Goal: Task Accomplishment & Management: Complete application form

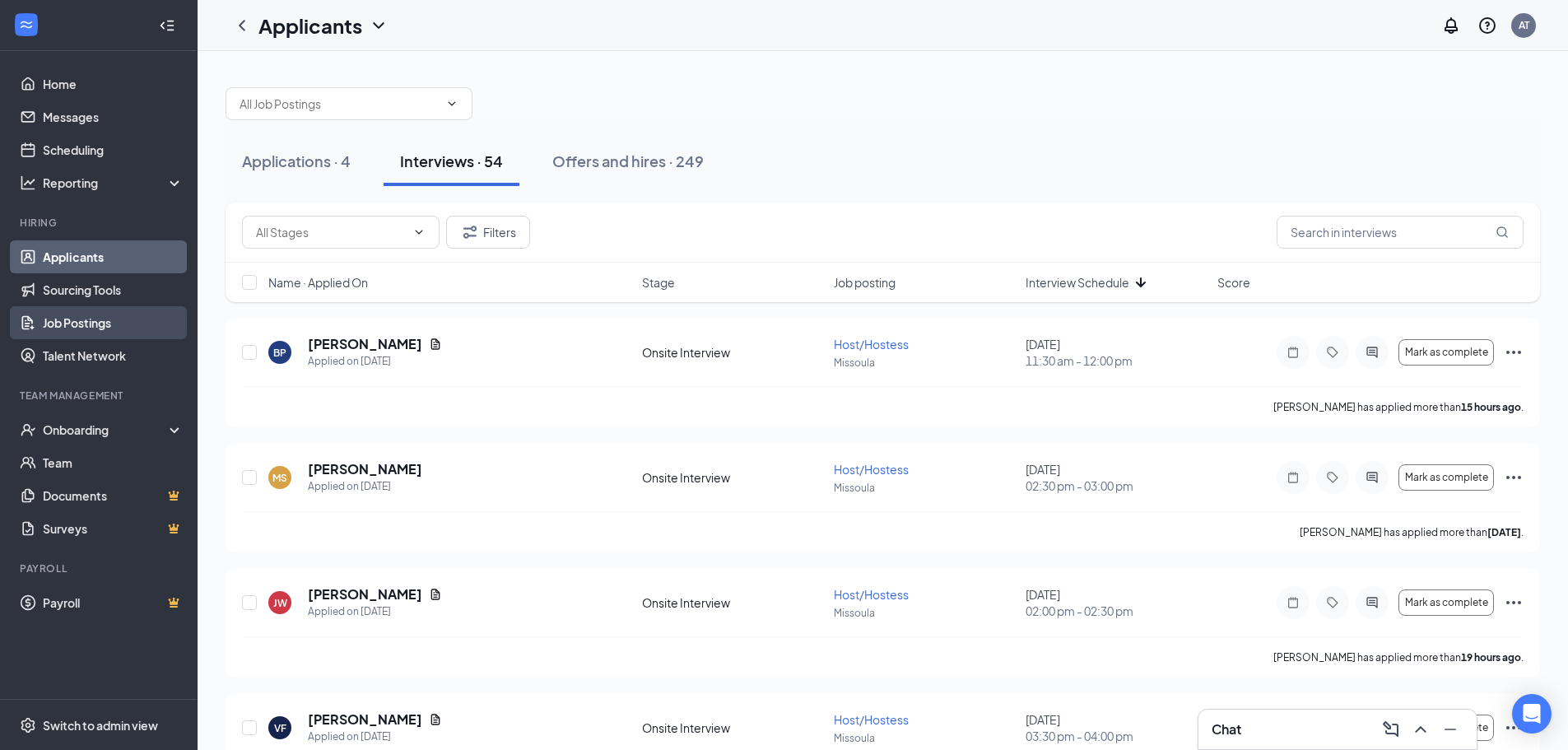
click at [97, 322] on link "Job Postings" at bounding box center [112, 322] width 141 height 33
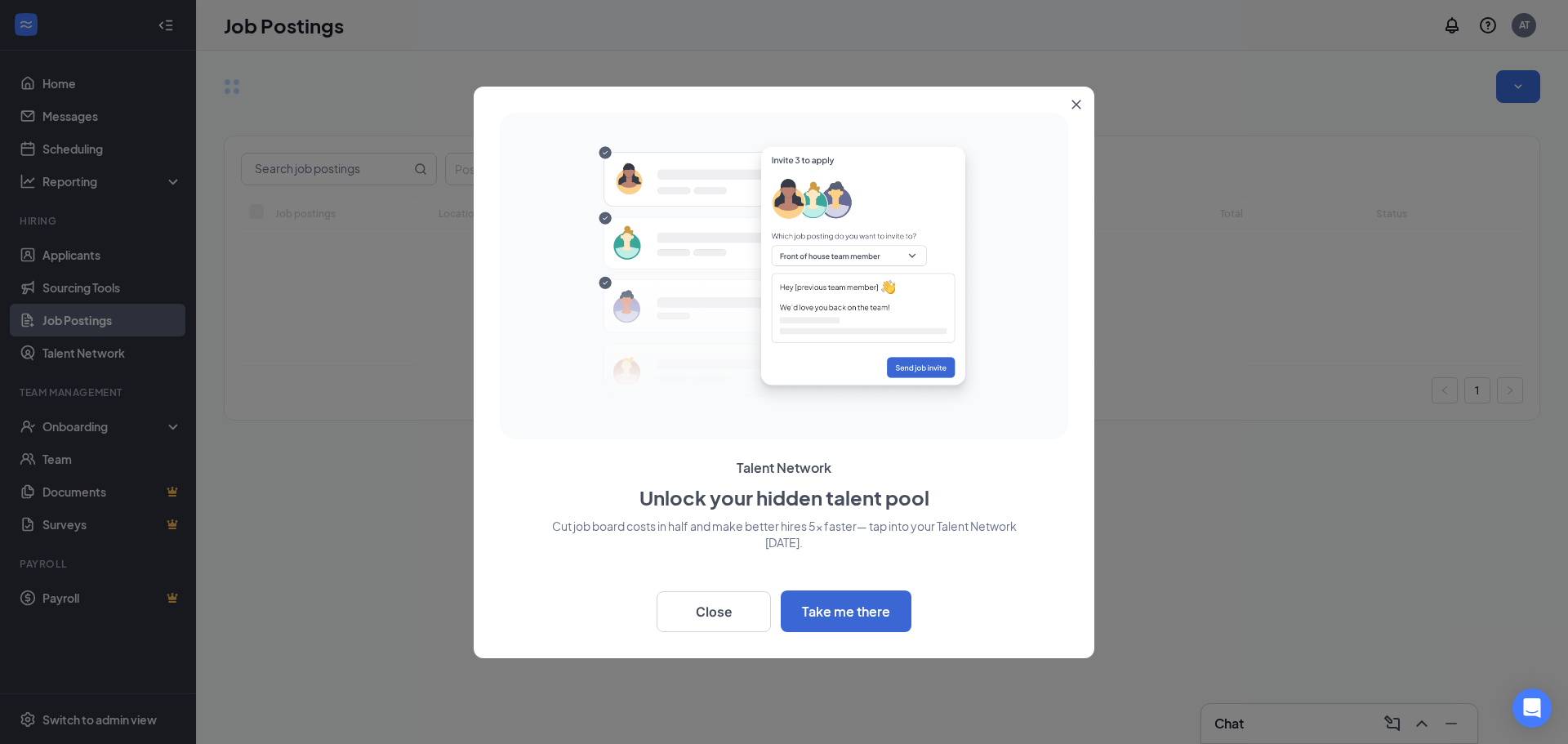
click at [1076, 95] on button "Close" at bounding box center [1079, 100] width 29 height 29
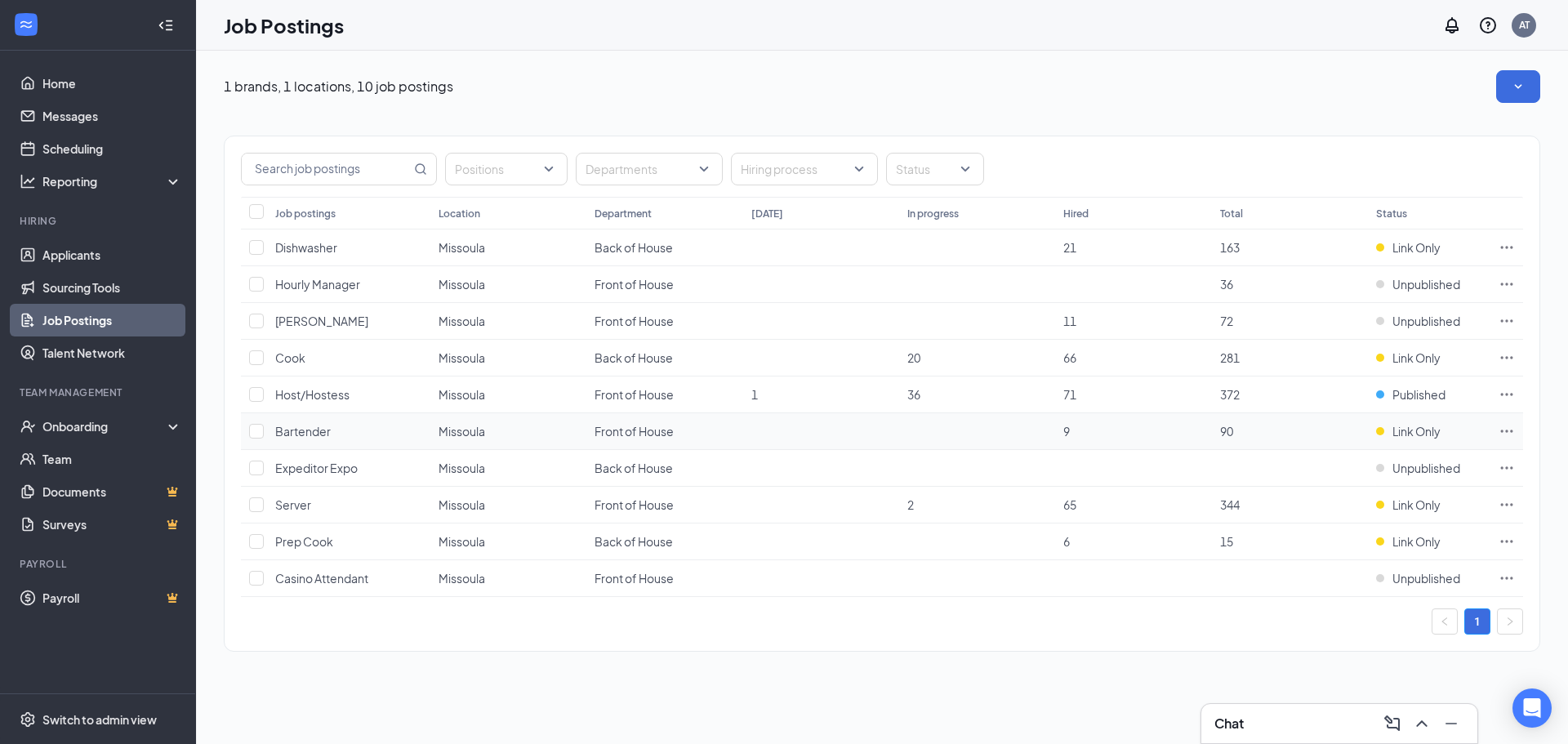
click at [1512, 426] on icon "Ellipses" at bounding box center [1506, 430] width 16 height 16
click at [741, 433] on td "Front of House" at bounding box center [664, 431] width 156 height 37
click at [1428, 437] on span "Link Only" at bounding box center [1415, 430] width 48 height 16
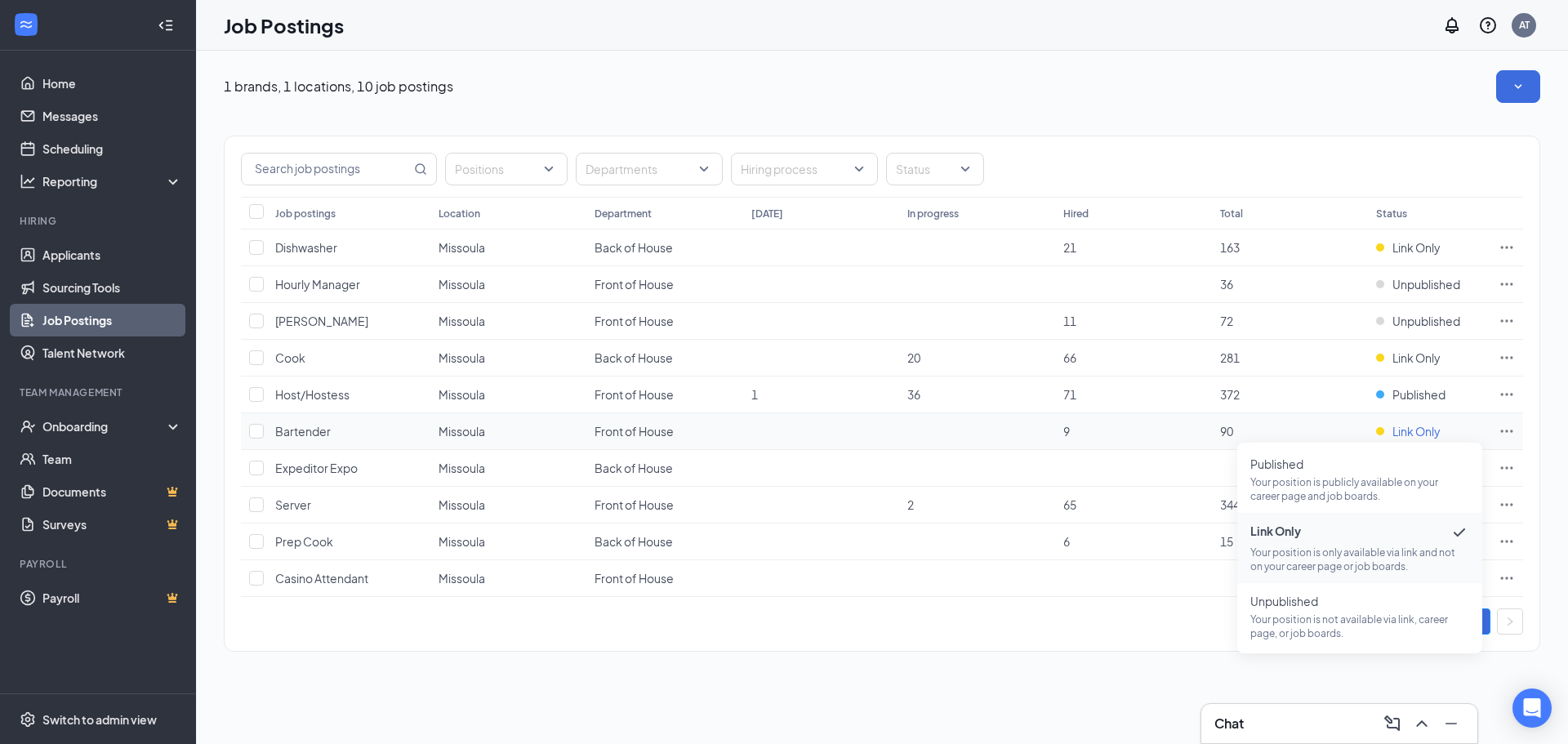
click at [1428, 437] on span "Link Only" at bounding box center [1415, 430] width 48 height 16
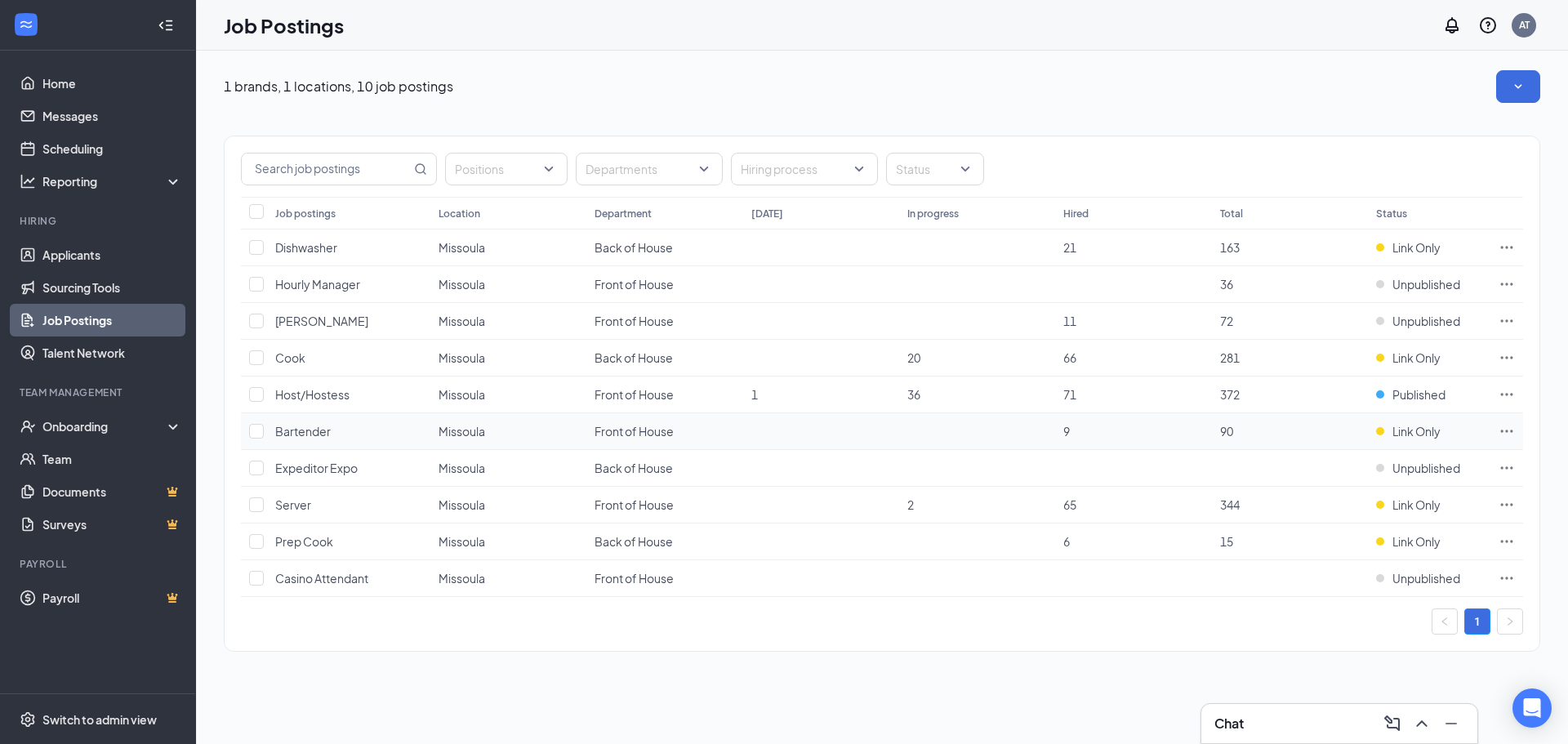
click at [303, 435] on span "Bartender" at bounding box center [303, 431] width 55 height 15
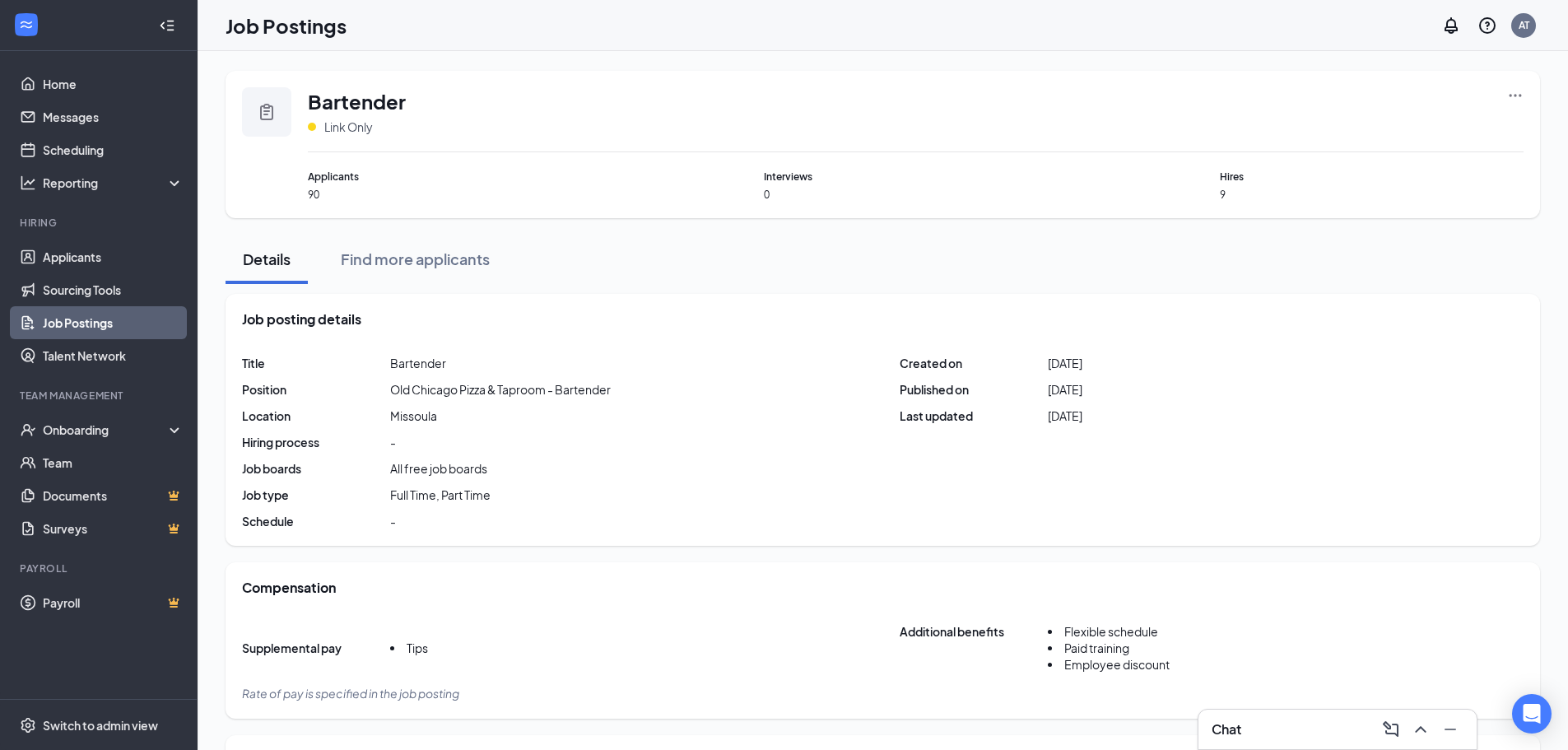
click at [1509, 93] on icon "Ellipses" at bounding box center [1514, 94] width 16 height 16
click at [1331, 198] on span "Link to job posting" at bounding box center [1338, 198] width 96 height 15
click at [91, 252] on link "Applicants" at bounding box center [112, 256] width 141 height 33
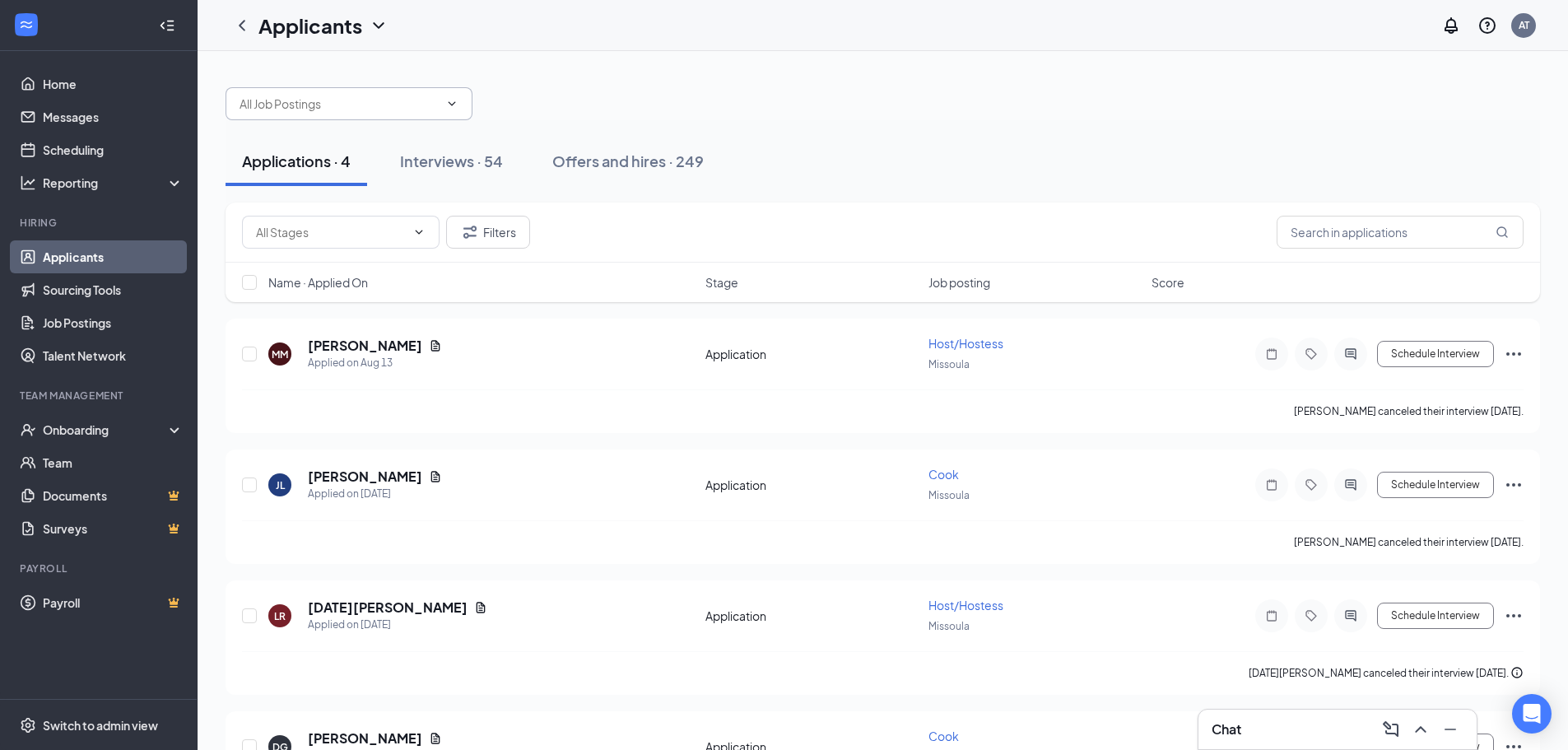
click at [394, 114] on span at bounding box center [349, 103] width 247 height 33
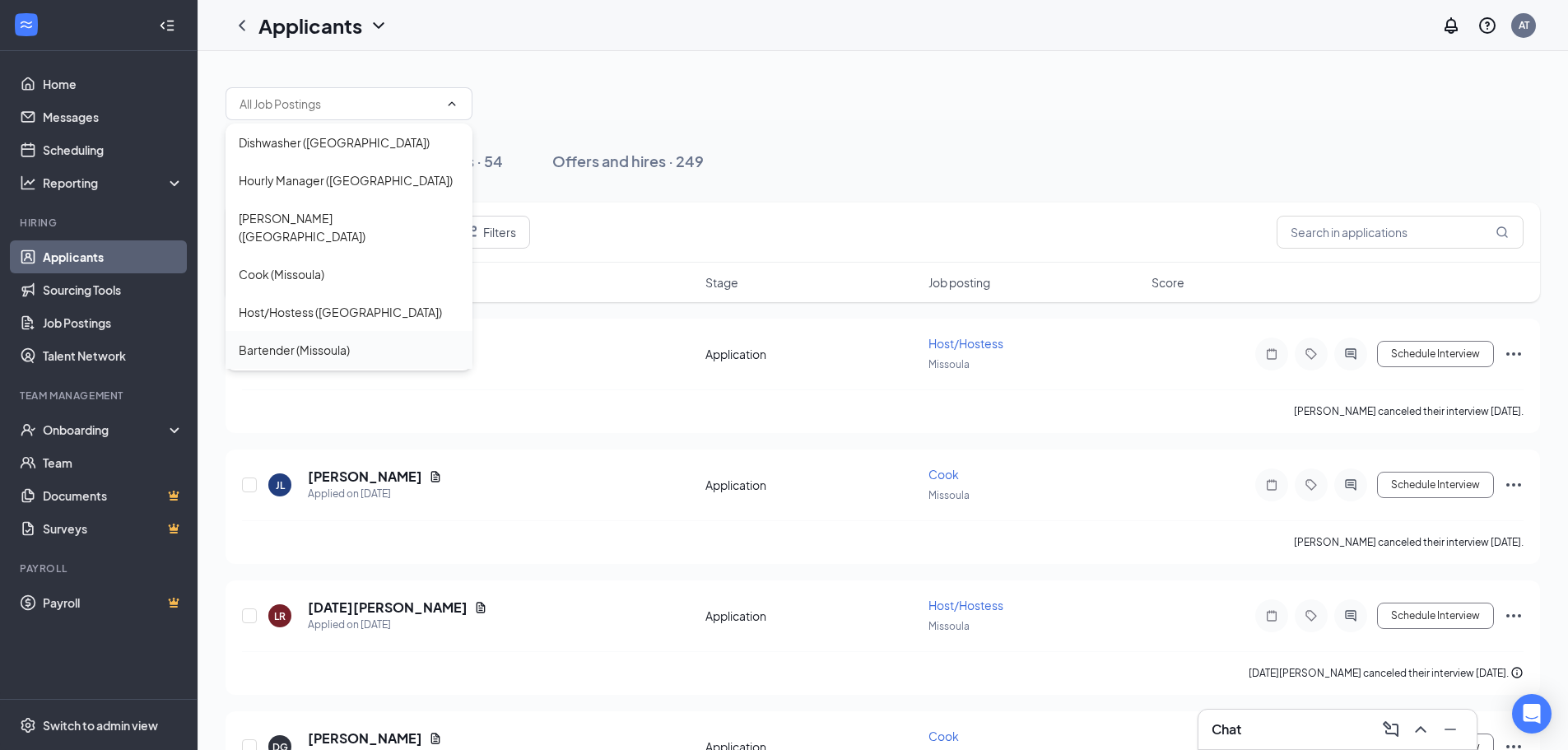
click at [341, 341] on div "Bartender (Missoula)" at bounding box center [295, 349] width 111 height 18
type input "Bartender (Missoula)"
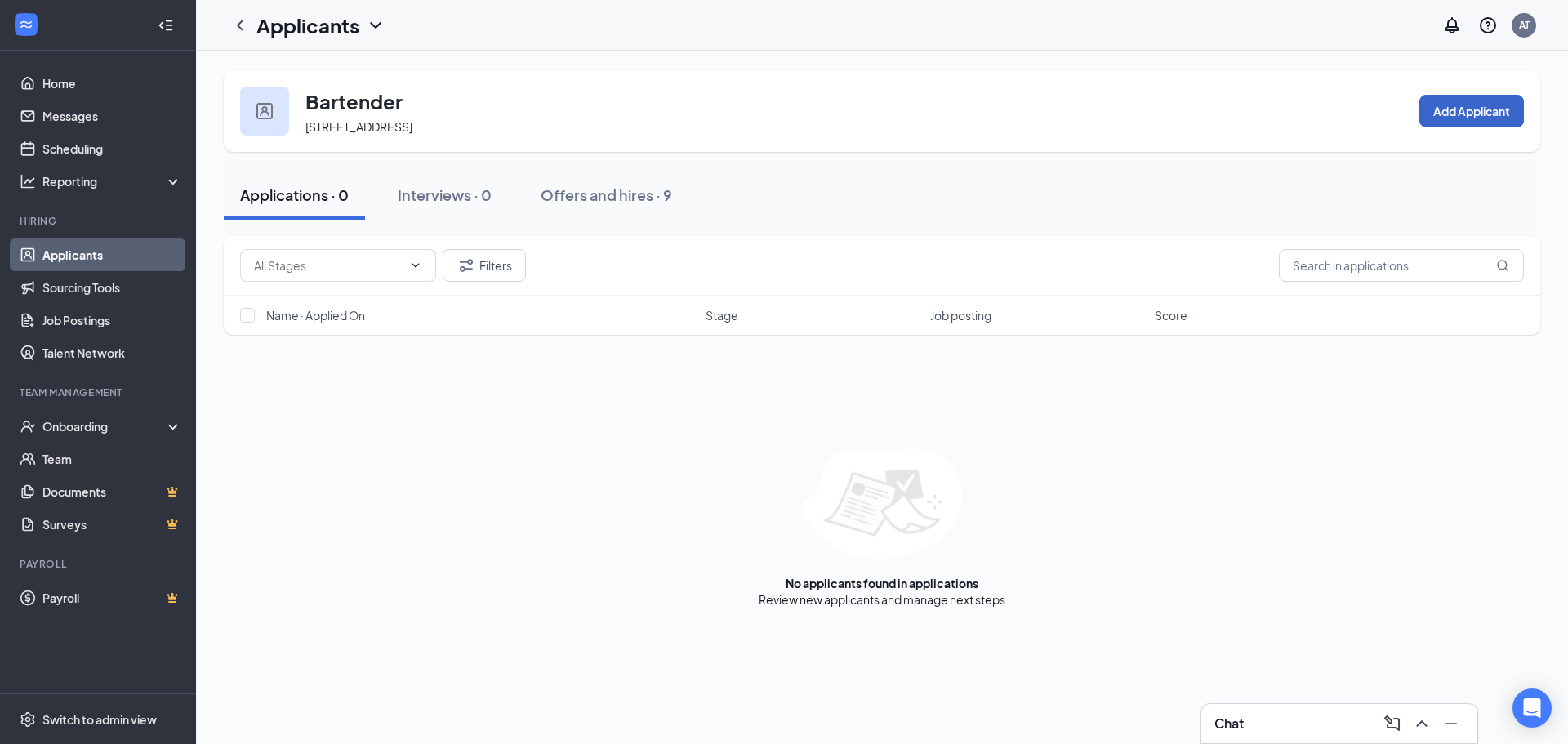
click at [1484, 102] on button "Add Applicant" at bounding box center [1471, 111] width 105 height 33
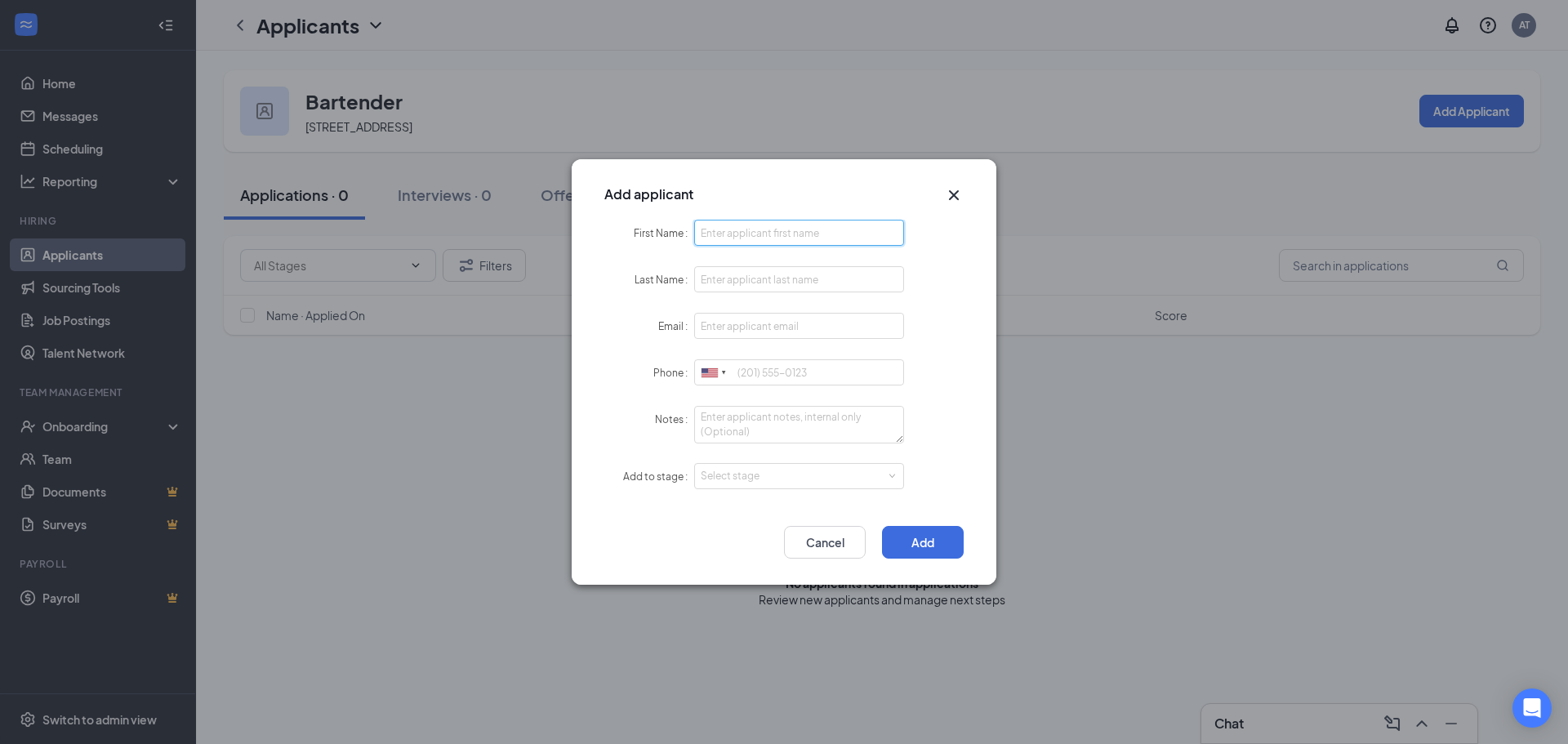
click at [762, 238] on input "First Name" at bounding box center [799, 232] width 210 height 26
type input "[PERSON_NAME]"
type input "[EMAIL_ADDRESS][DOMAIN_NAME]"
click at [769, 481] on div "Select stage" at bounding box center [795, 475] width 189 height 16
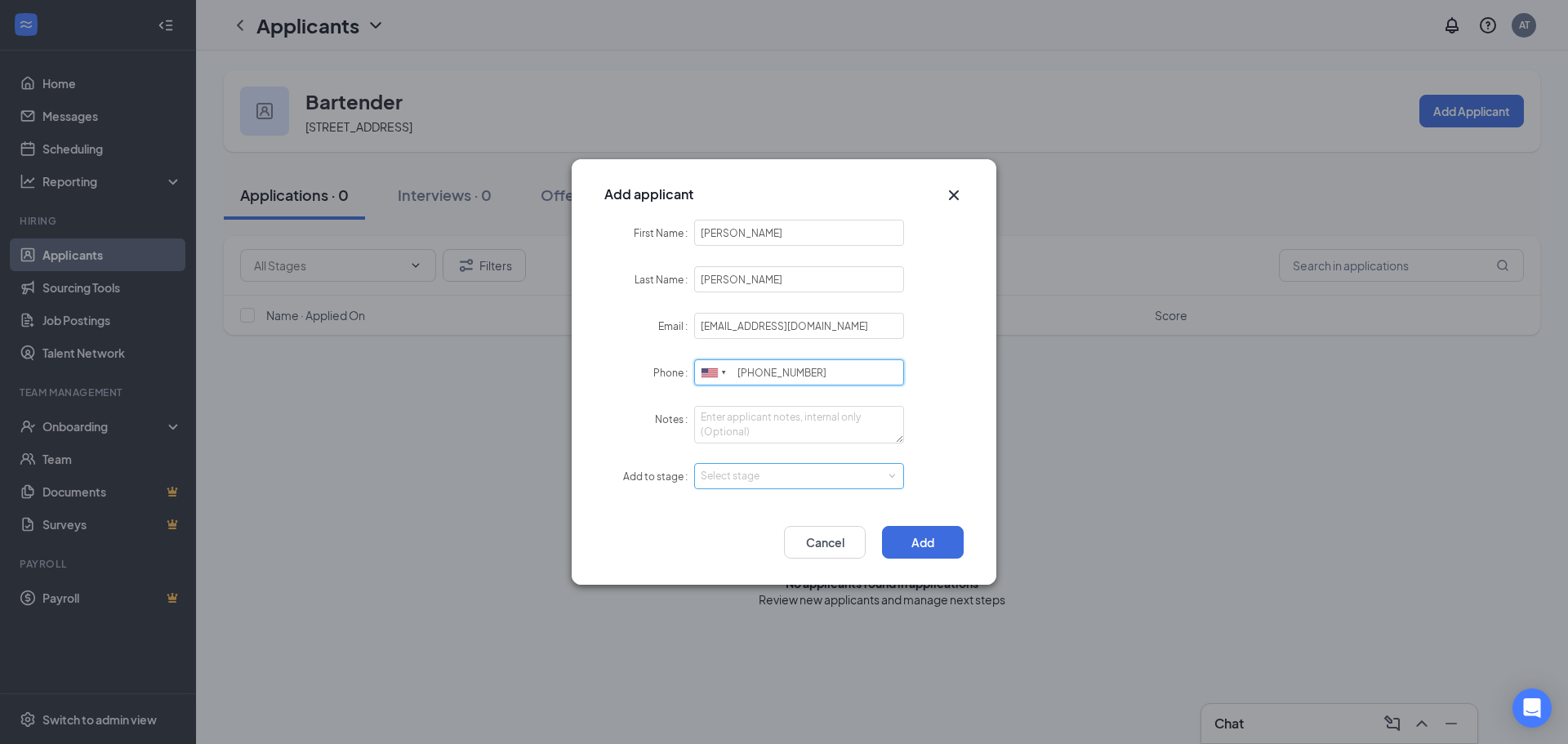
type input "[PHONE_NUMBER]"
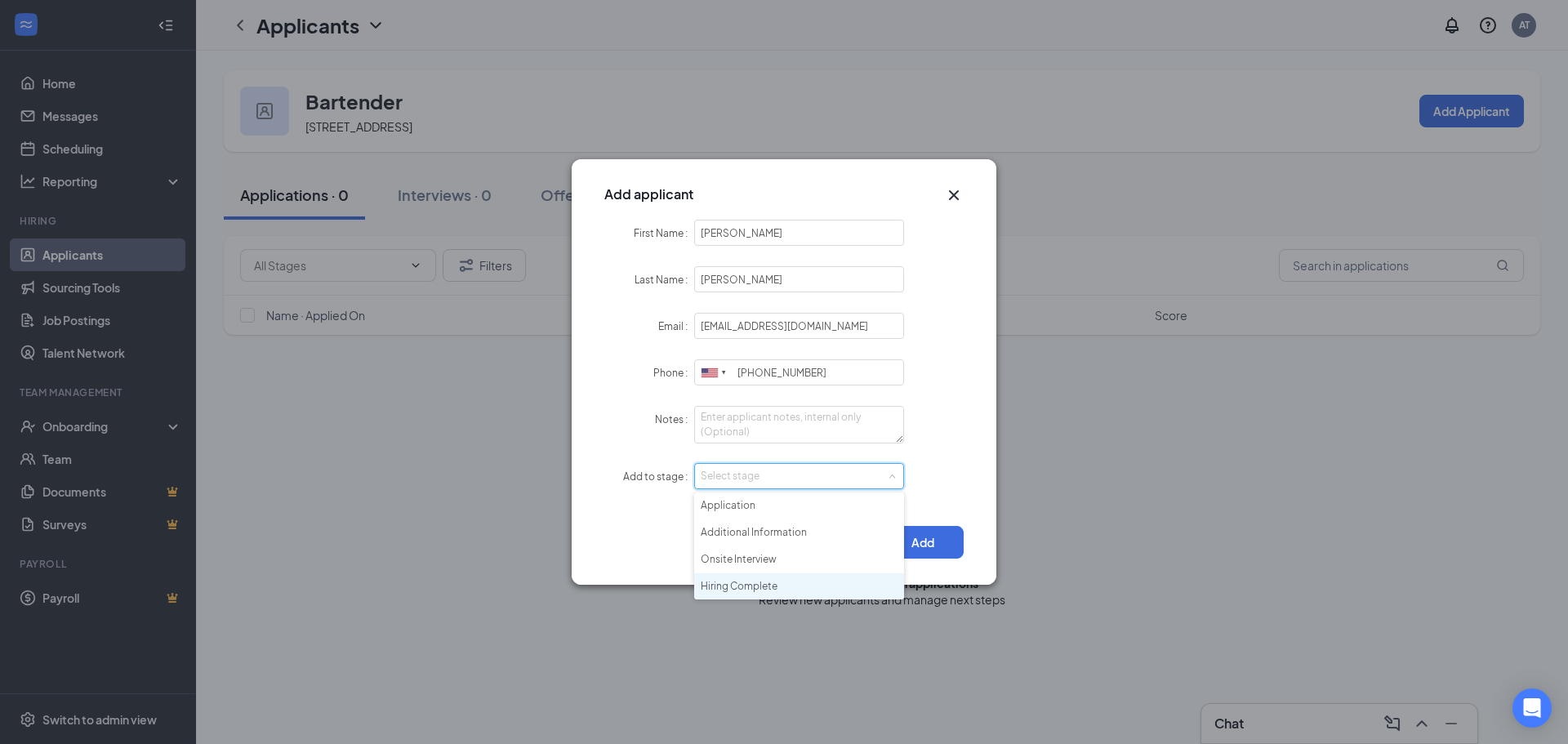
click at [774, 582] on li "Hiring Complete" at bounding box center [799, 587] width 210 height 27
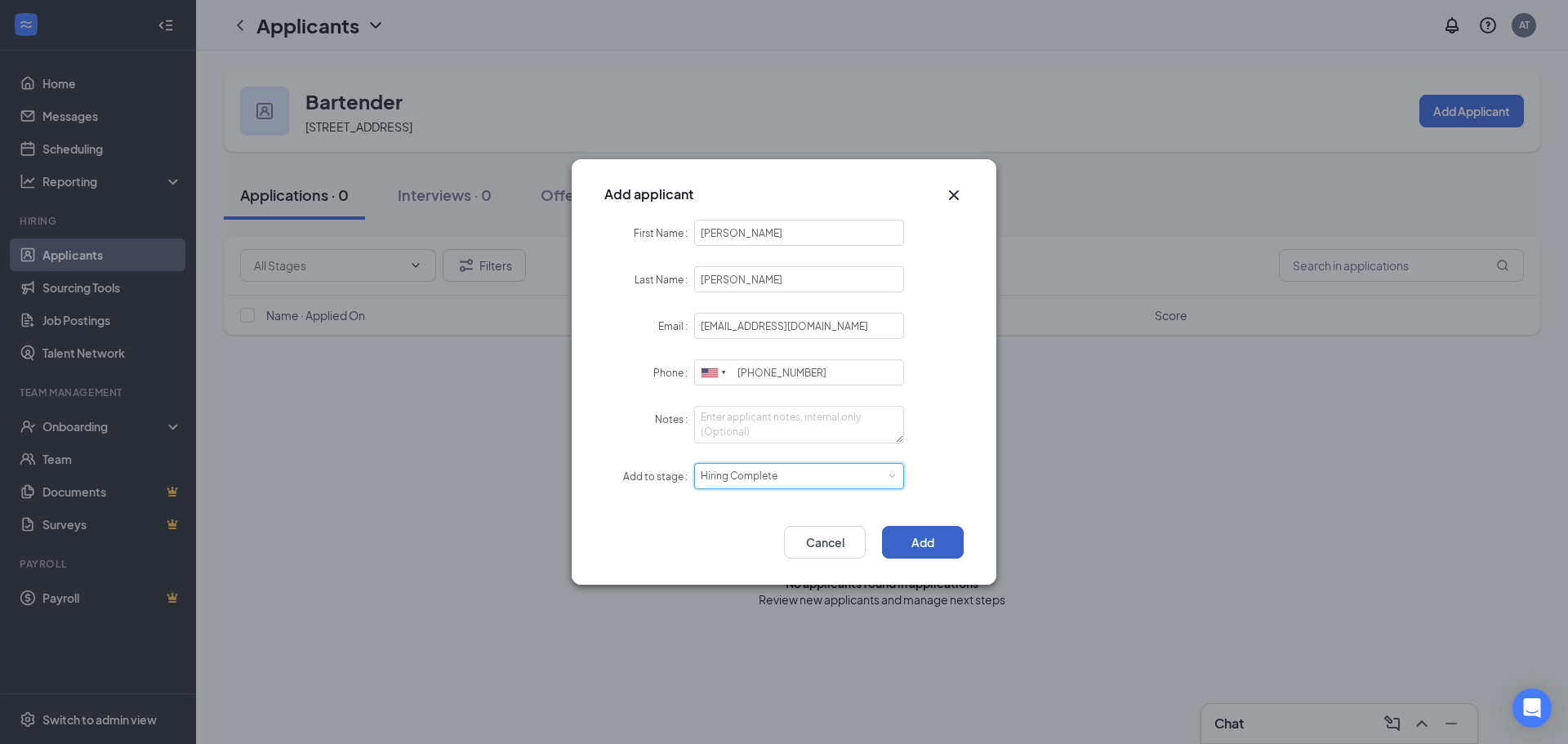
click at [909, 538] on button "Add" at bounding box center [922, 542] width 82 height 33
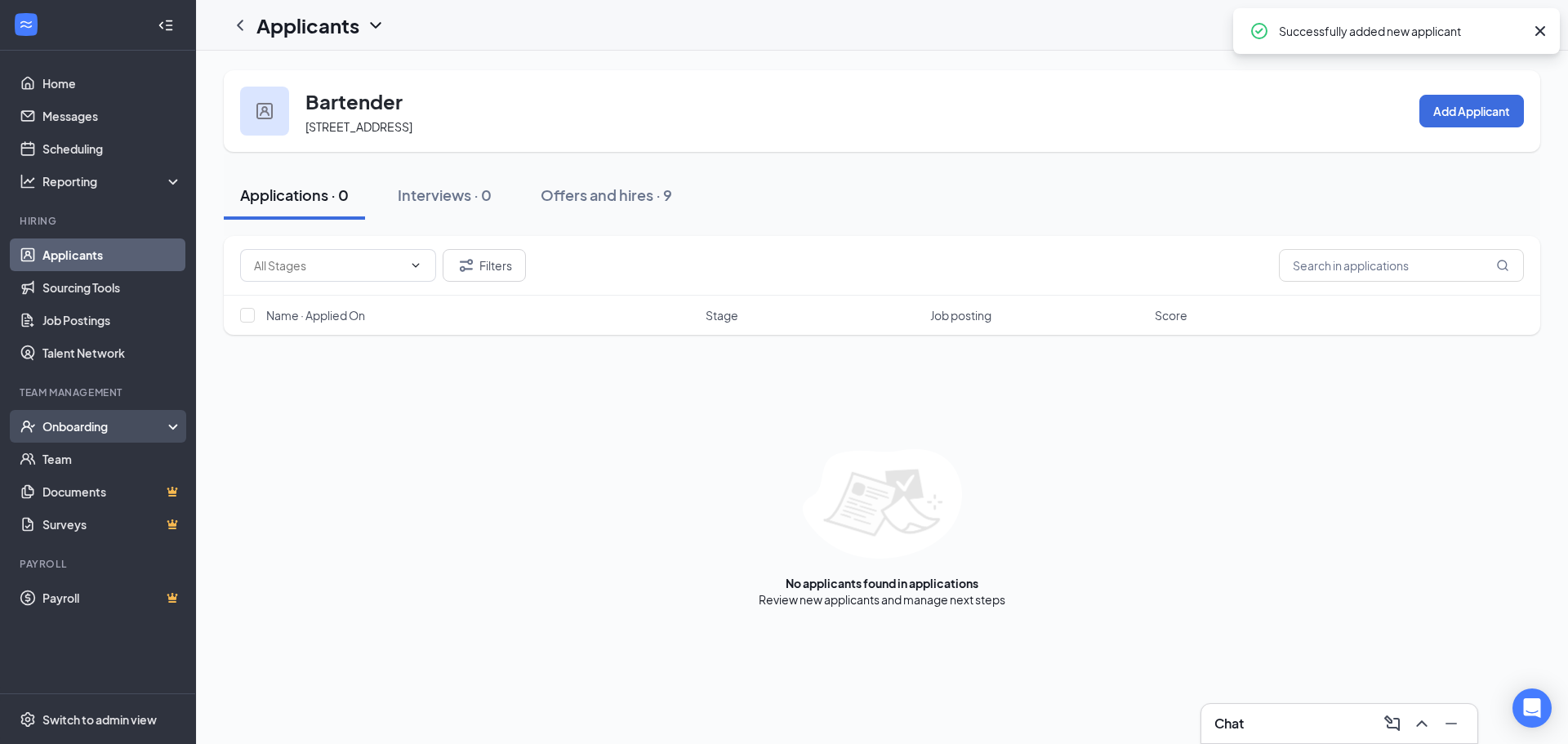
click at [106, 418] on div "Onboarding" at bounding box center [105, 425] width 126 height 16
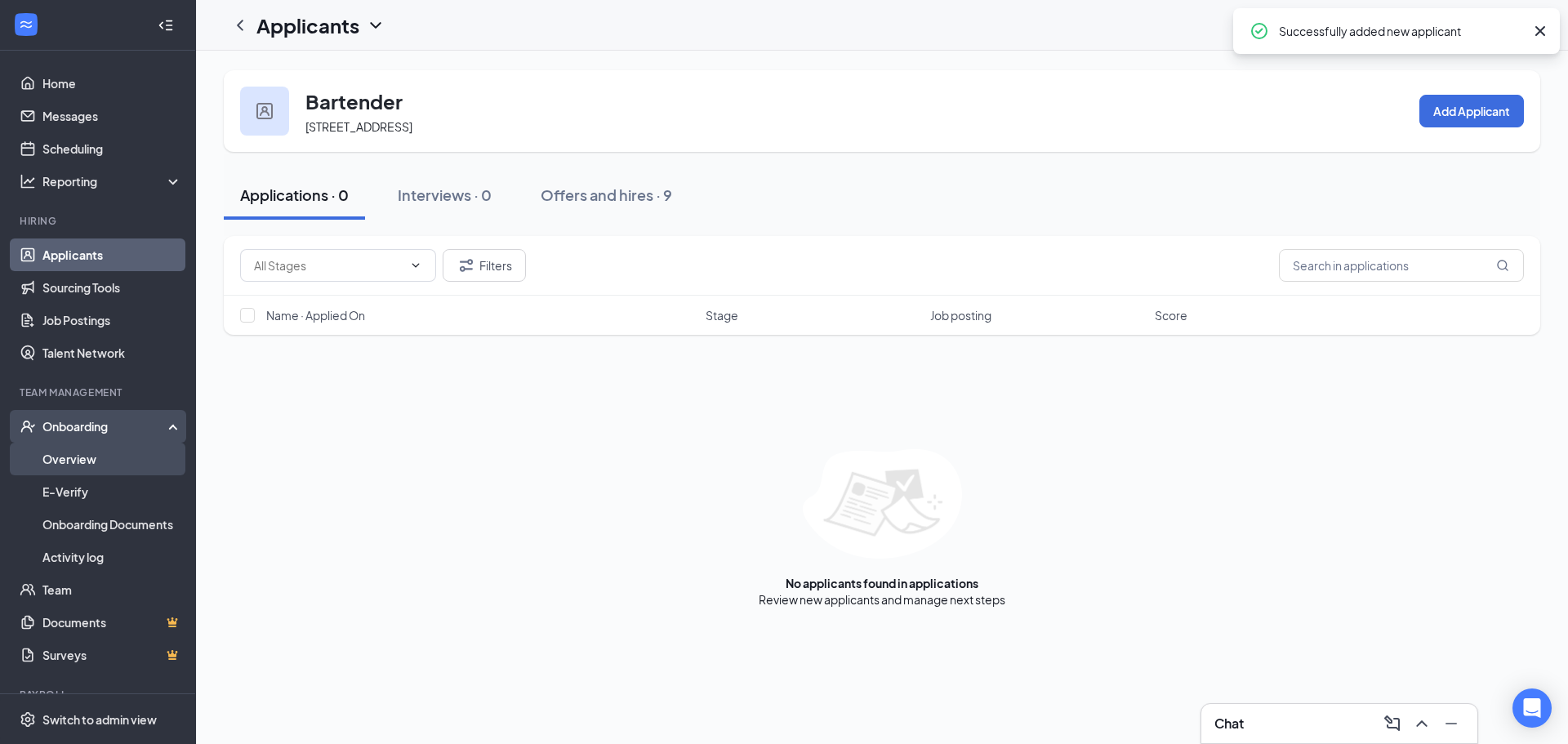
click at [105, 456] on link "Overview" at bounding box center [112, 458] width 140 height 33
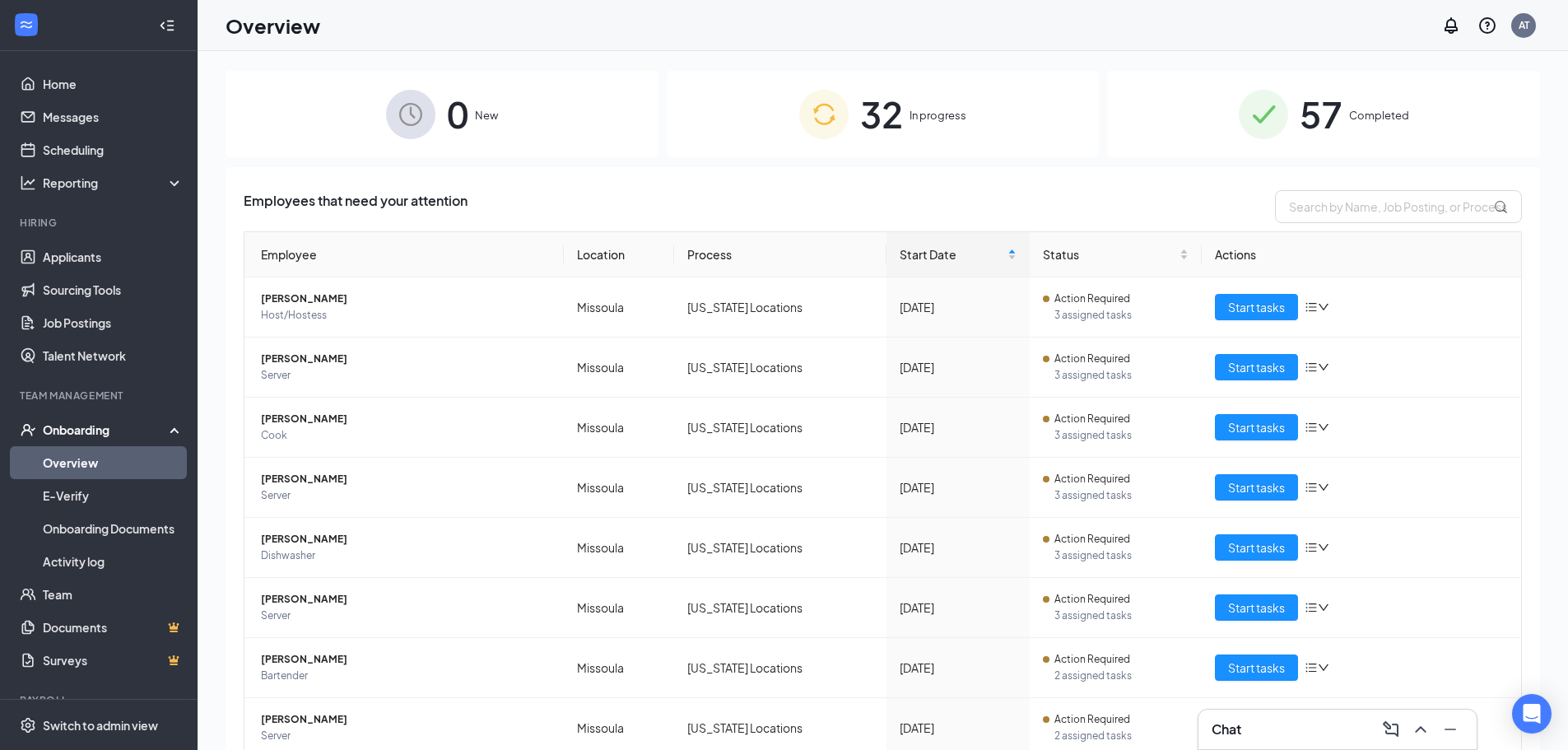
click at [860, 105] on span "32" at bounding box center [880, 114] width 43 height 57
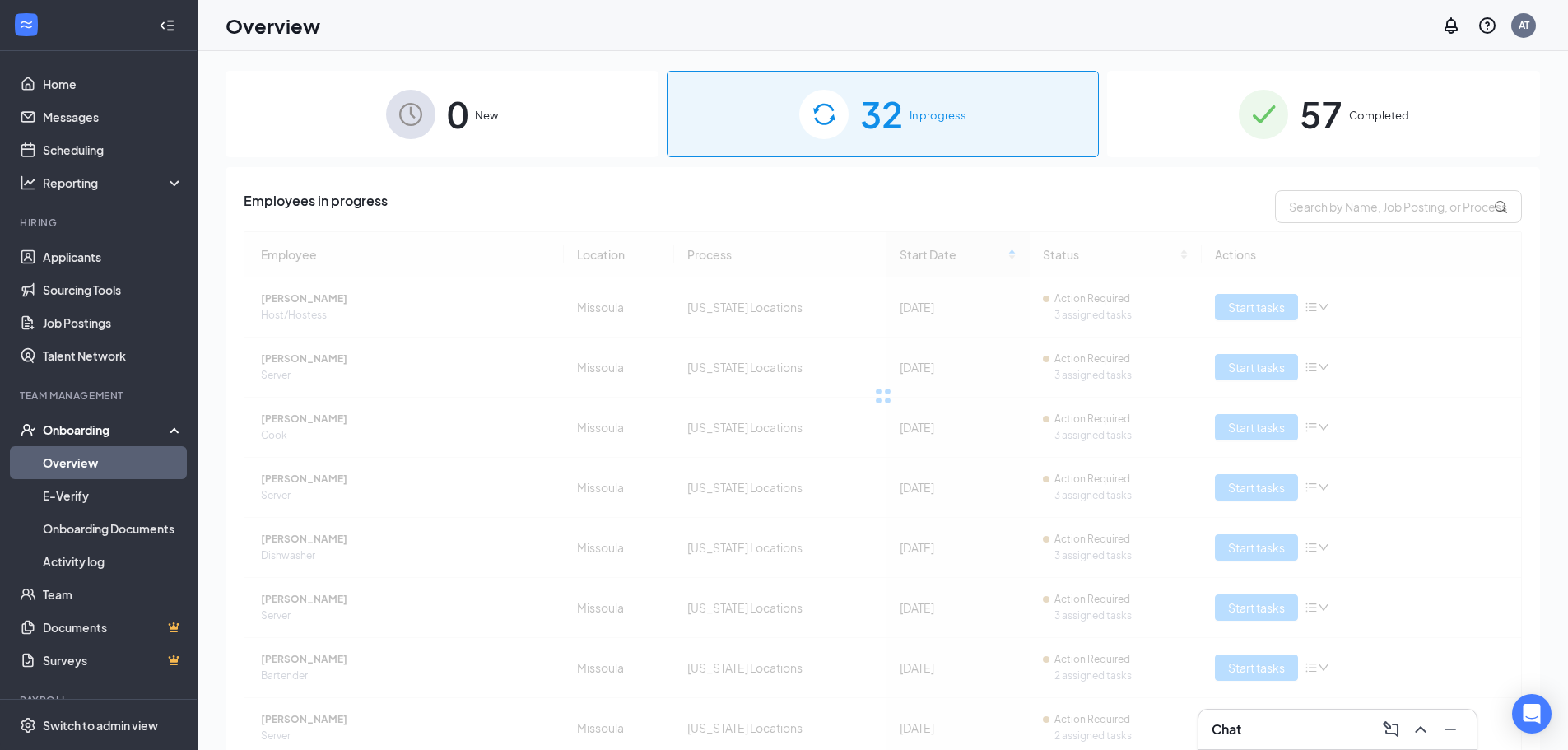
click at [529, 128] on div "0 New" at bounding box center [442, 113] width 433 height 86
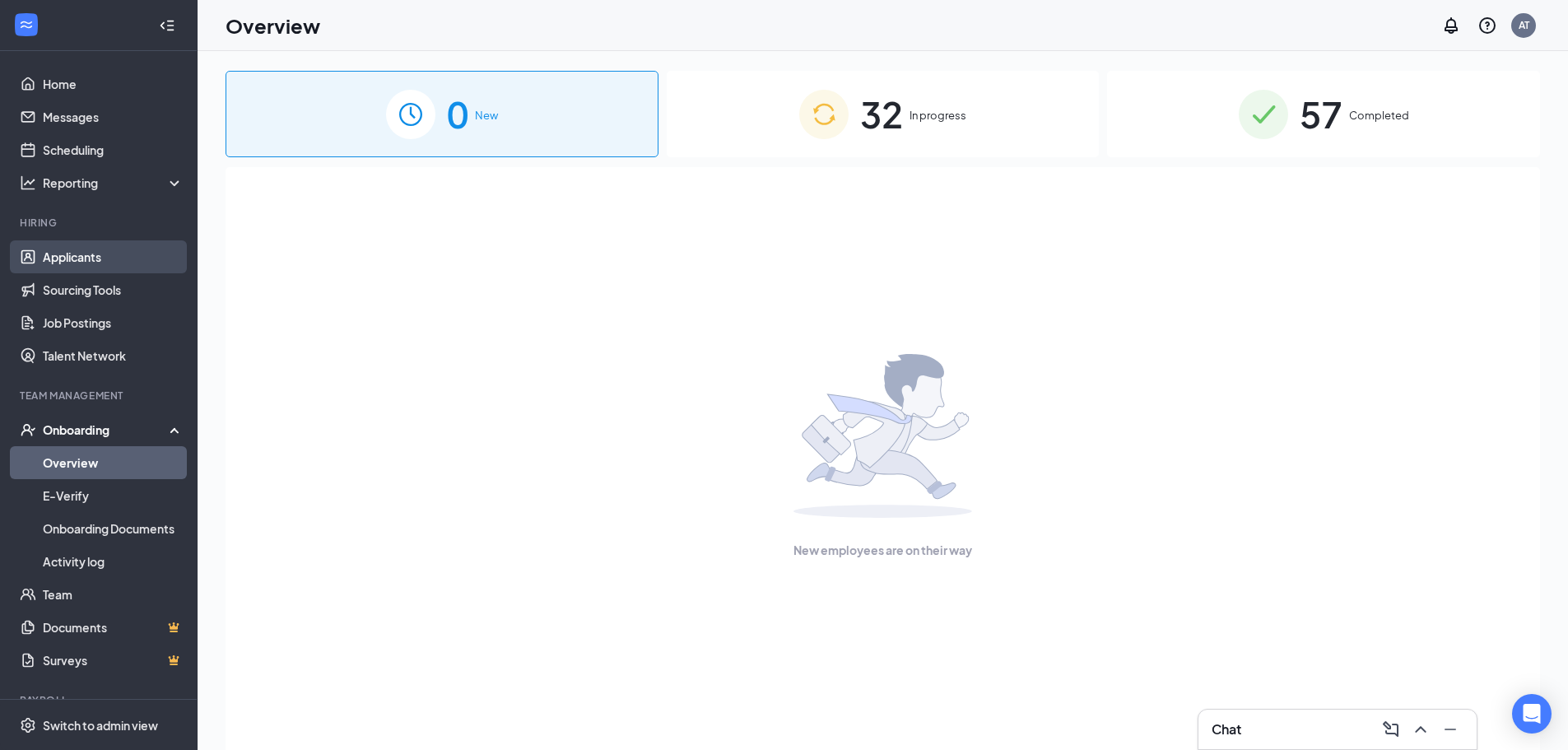
click at [43, 264] on link "Applicants" at bounding box center [112, 256] width 141 height 33
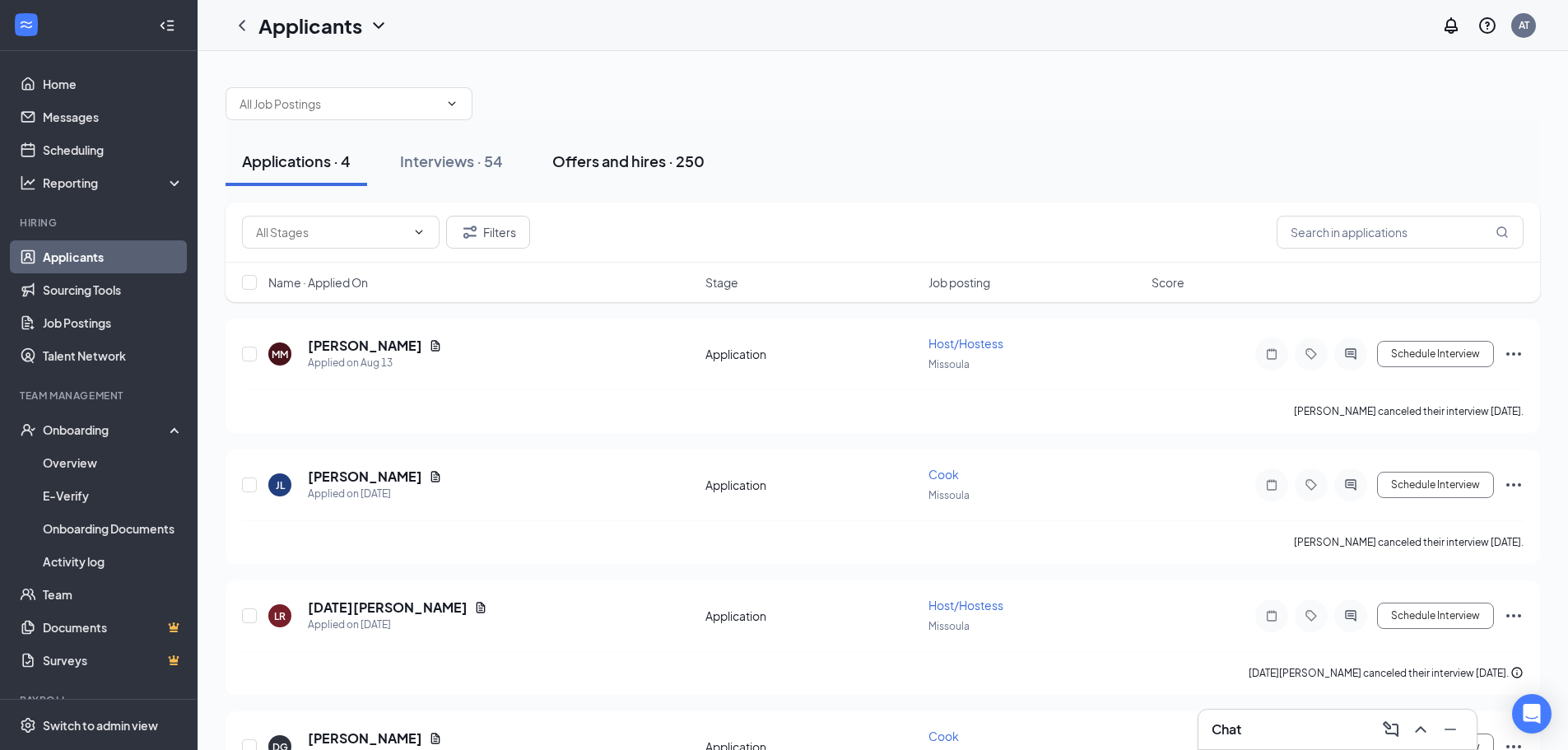
click at [624, 149] on button "Offers and hires · 250" at bounding box center [628, 162] width 185 height 49
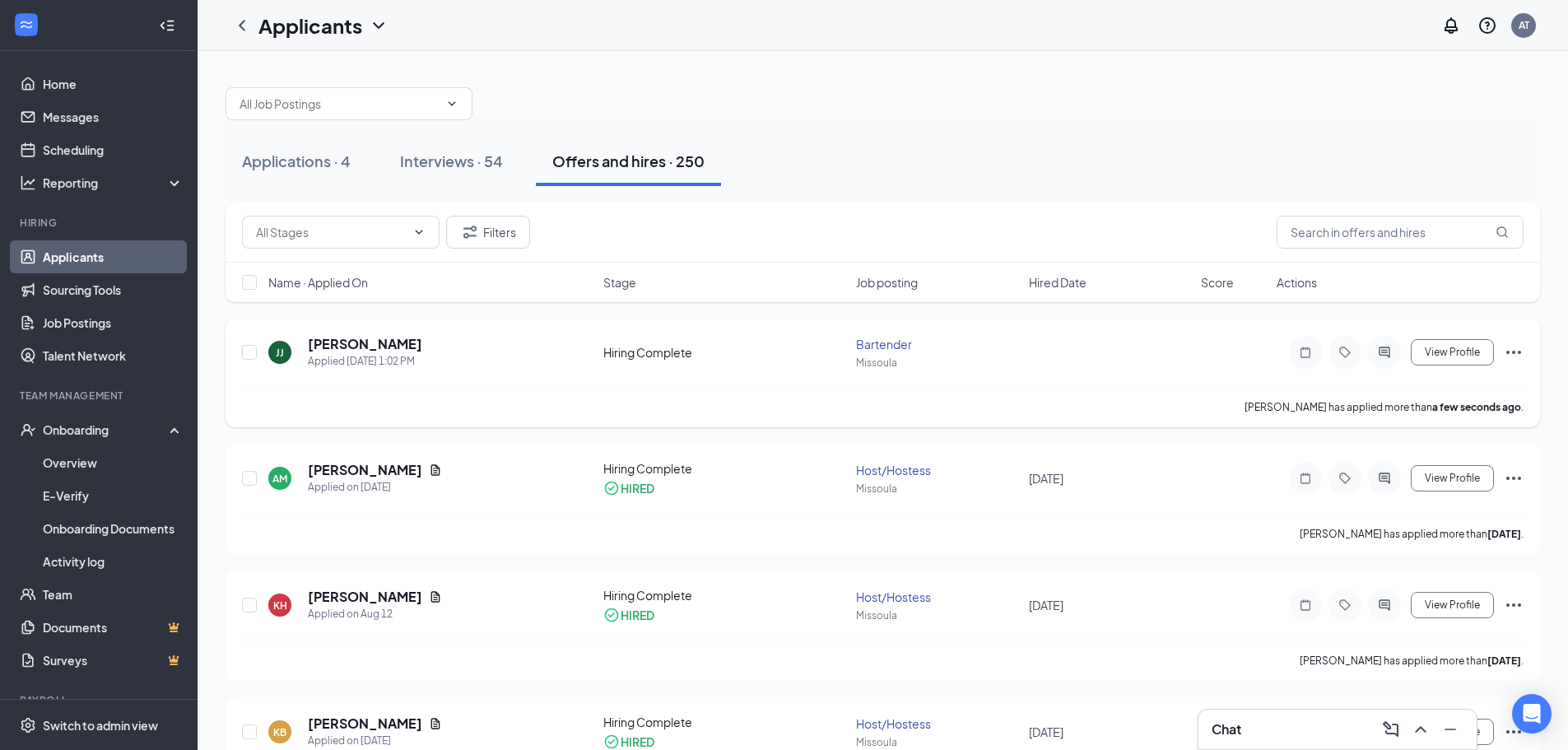
click at [1515, 353] on icon "Ellipses" at bounding box center [1513, 351] width 20 height 20
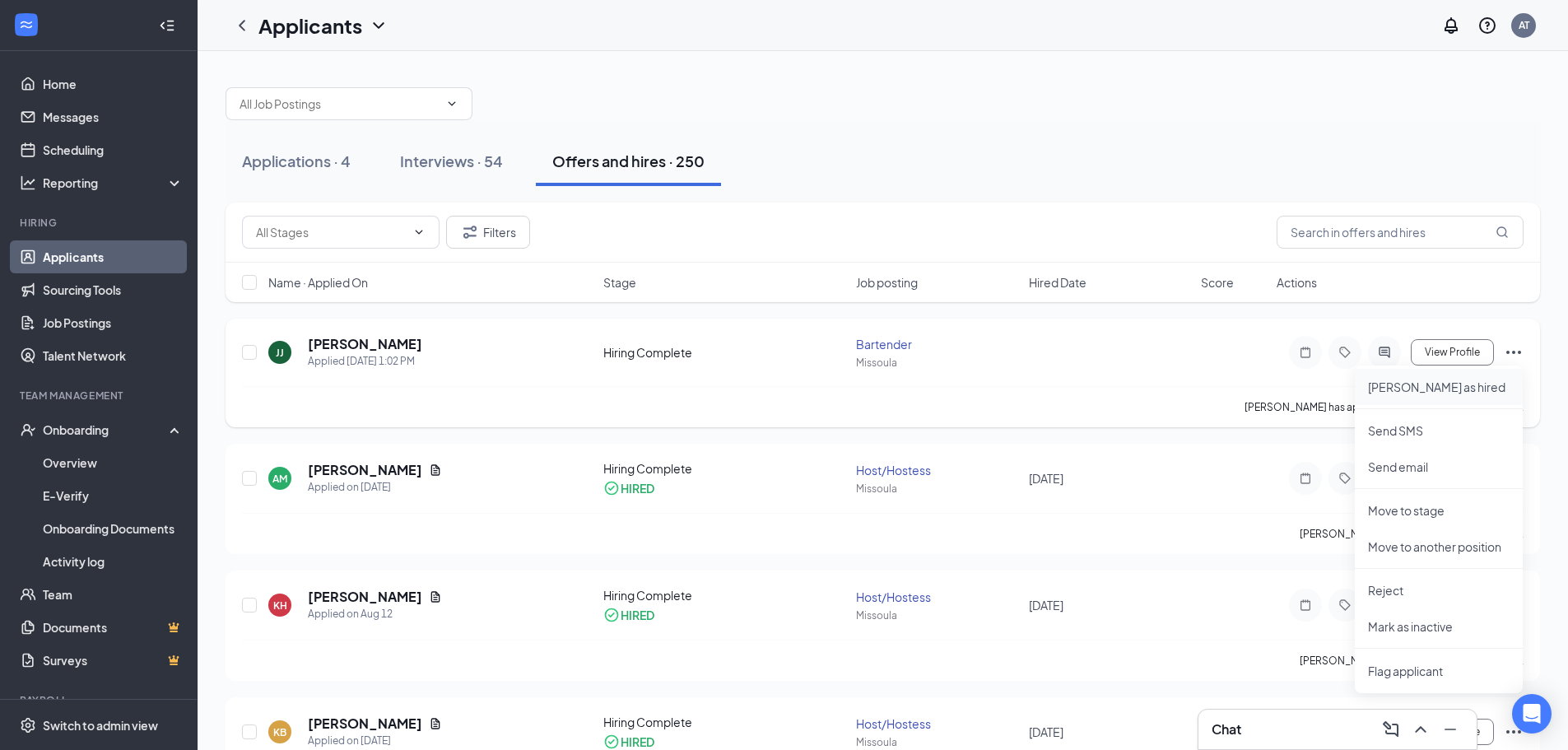
click at [1454, 388] on p "[PERSON_NAME] as hired" at bounding box center [1439, 386] width 142 height 16
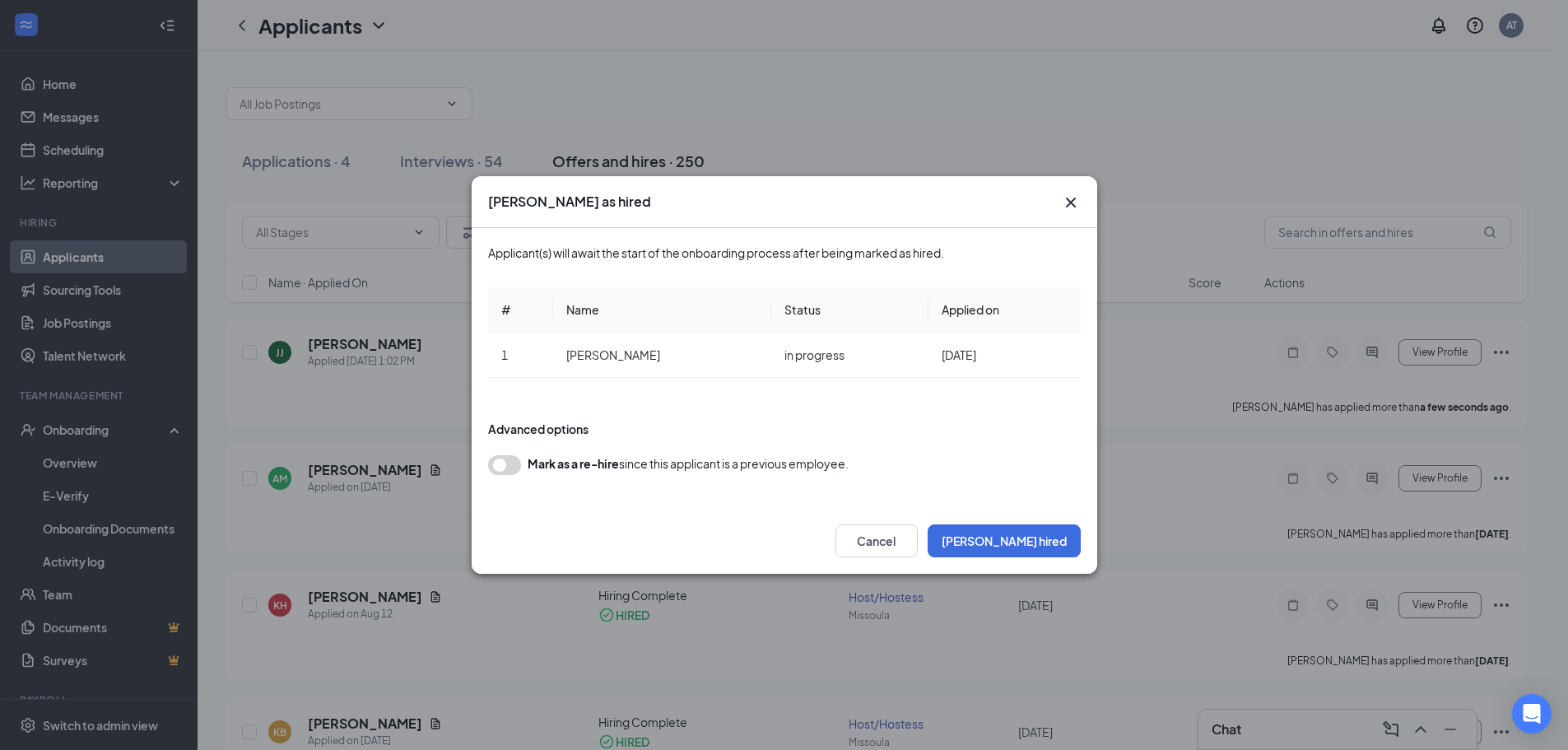
click at [1045, 559] on div "Cancel Mark hired" at bounding box center [784, 541] width 625 height 66
click at [1046, 541] on button "[PERSON_NAME] hired" at bounding box center [1004, 540] width 153 height 33
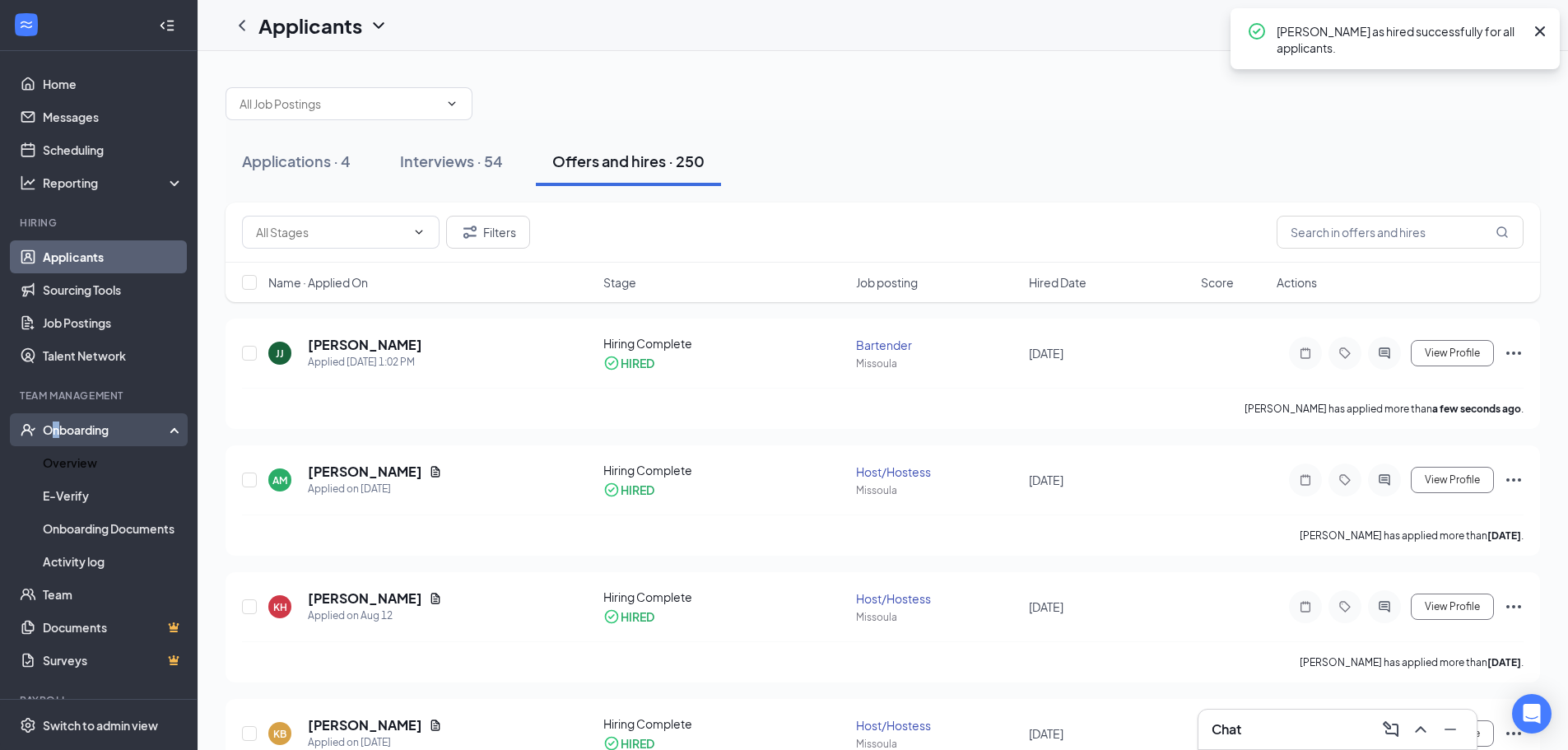
click at [57, 426] on div "Onboarding" at bounding box center [106, 429] width 127 height 16
click at [84, 431] on div "Onboarding" at bounding box center [106, 429] width 127 height 16
drag, startPoint x: 101, startPoint y: 461, endPoint x: 175, endPoint y: 477, distance: 75.7
click at [103, 463] on link "Overview" at bounding box center [112, 462] width 141 height 33
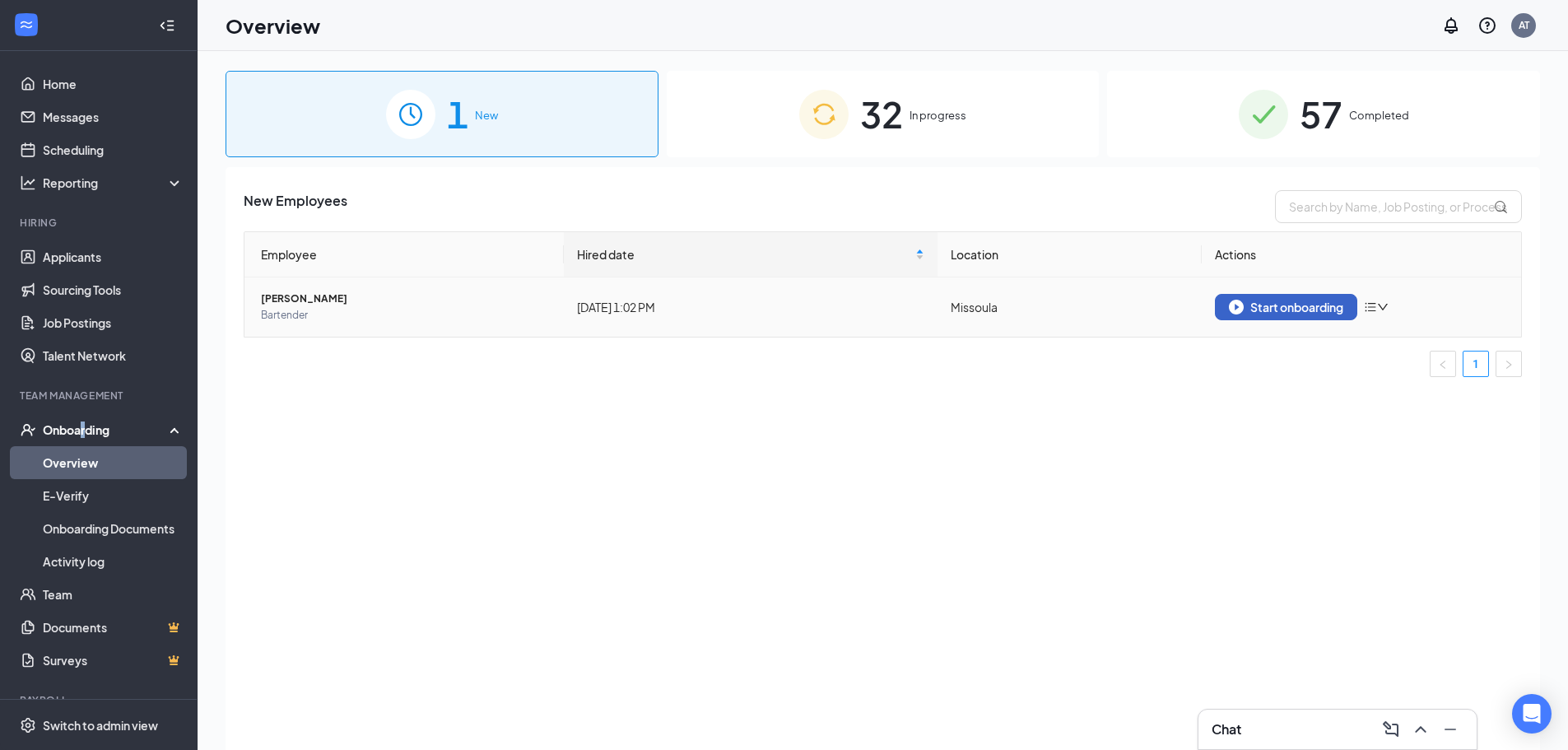
click at [1300, 310] on div "Start onboarding" at bounding box center [1286, 307] width 114 height 15
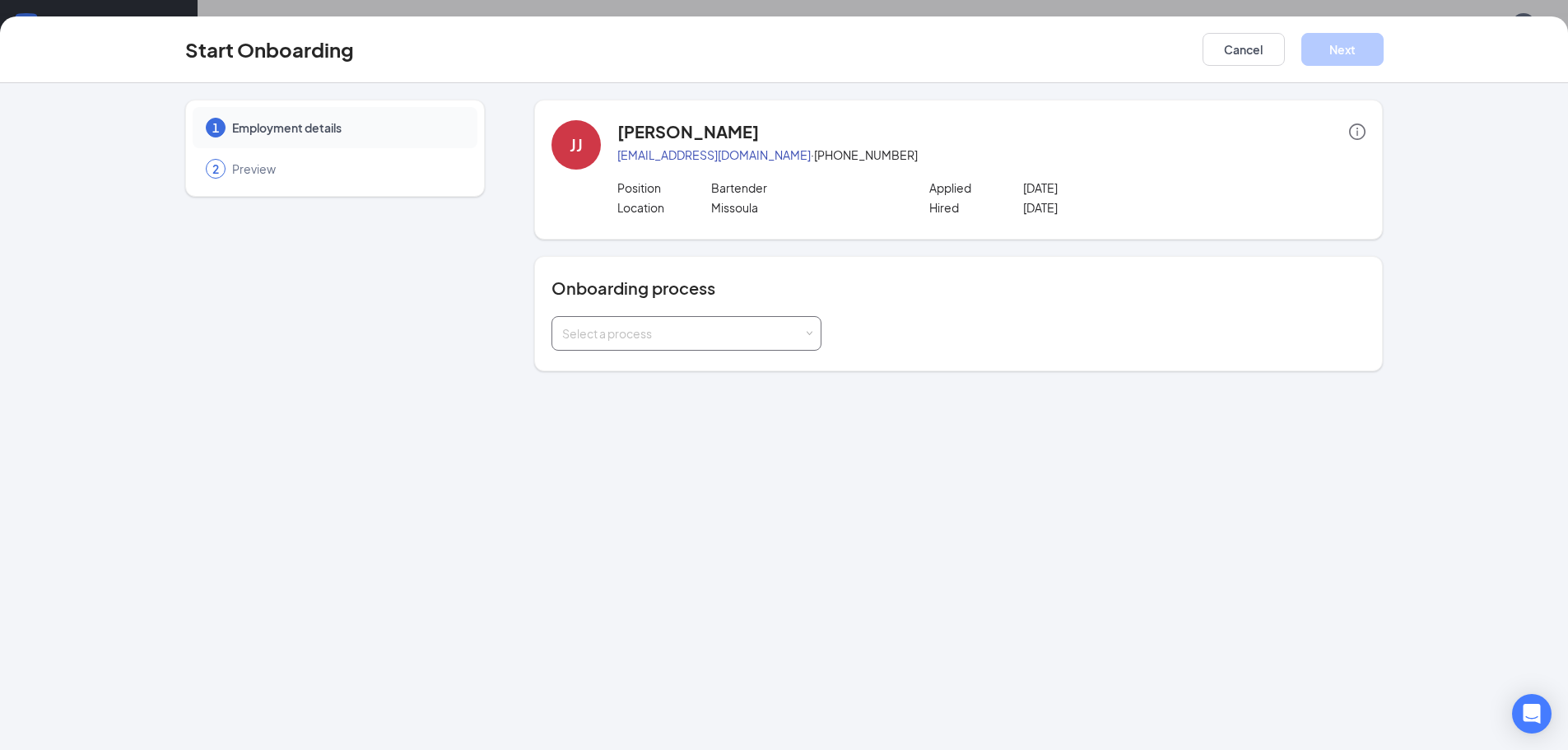
click at [747, 349] on div "Select a process" at bounding box center [687, 333] width 270 height 35
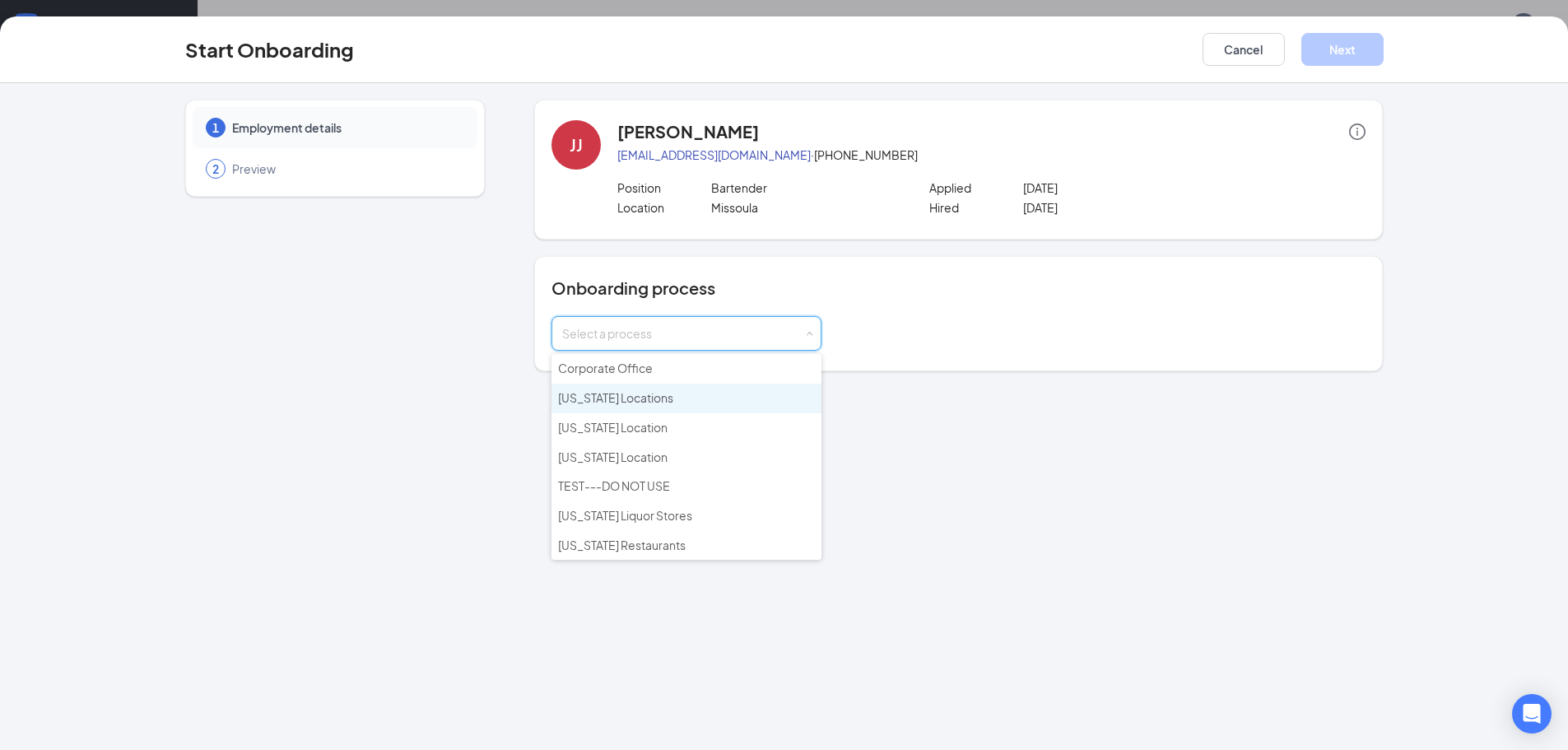
click at [658, 405] on li "[US_STATE] Locations" at bounding box center [687, 398] width 270 height 29
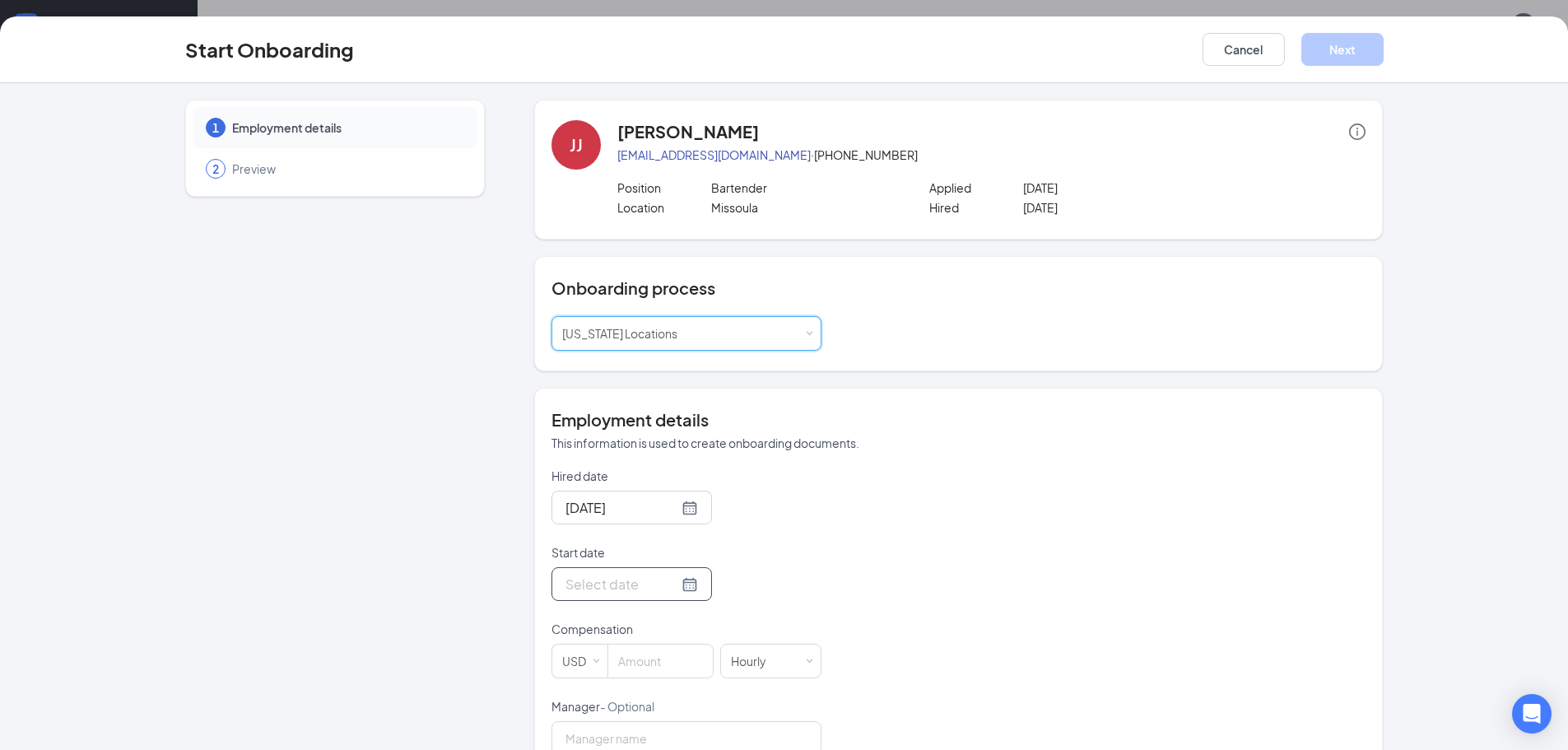
click at [665, 584] on div at bounding box center [631, 584] width 132 height 21
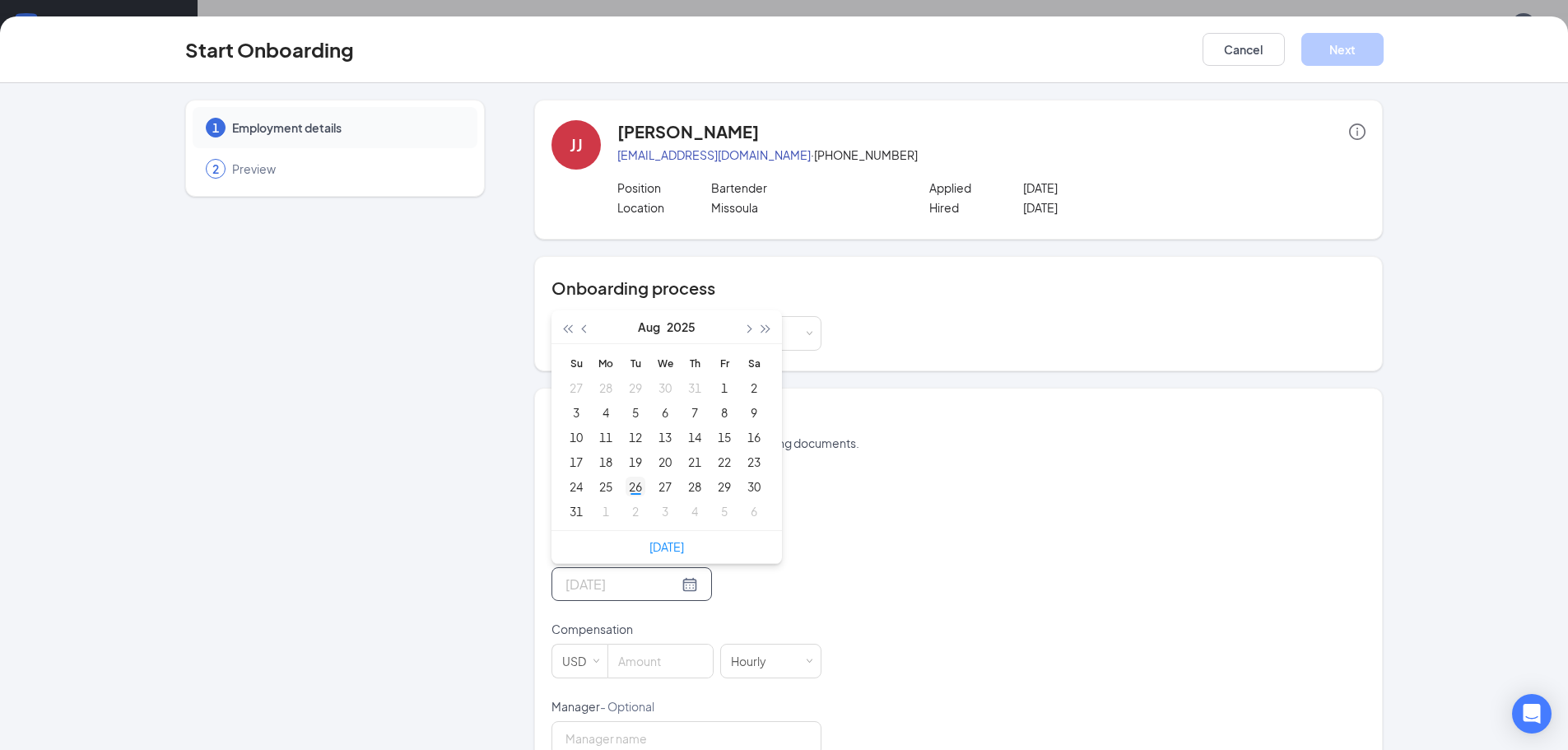
type input "[DATE]"
click at [634, 482] on div "26" at bounding box center [635, 486] width 20 height 20
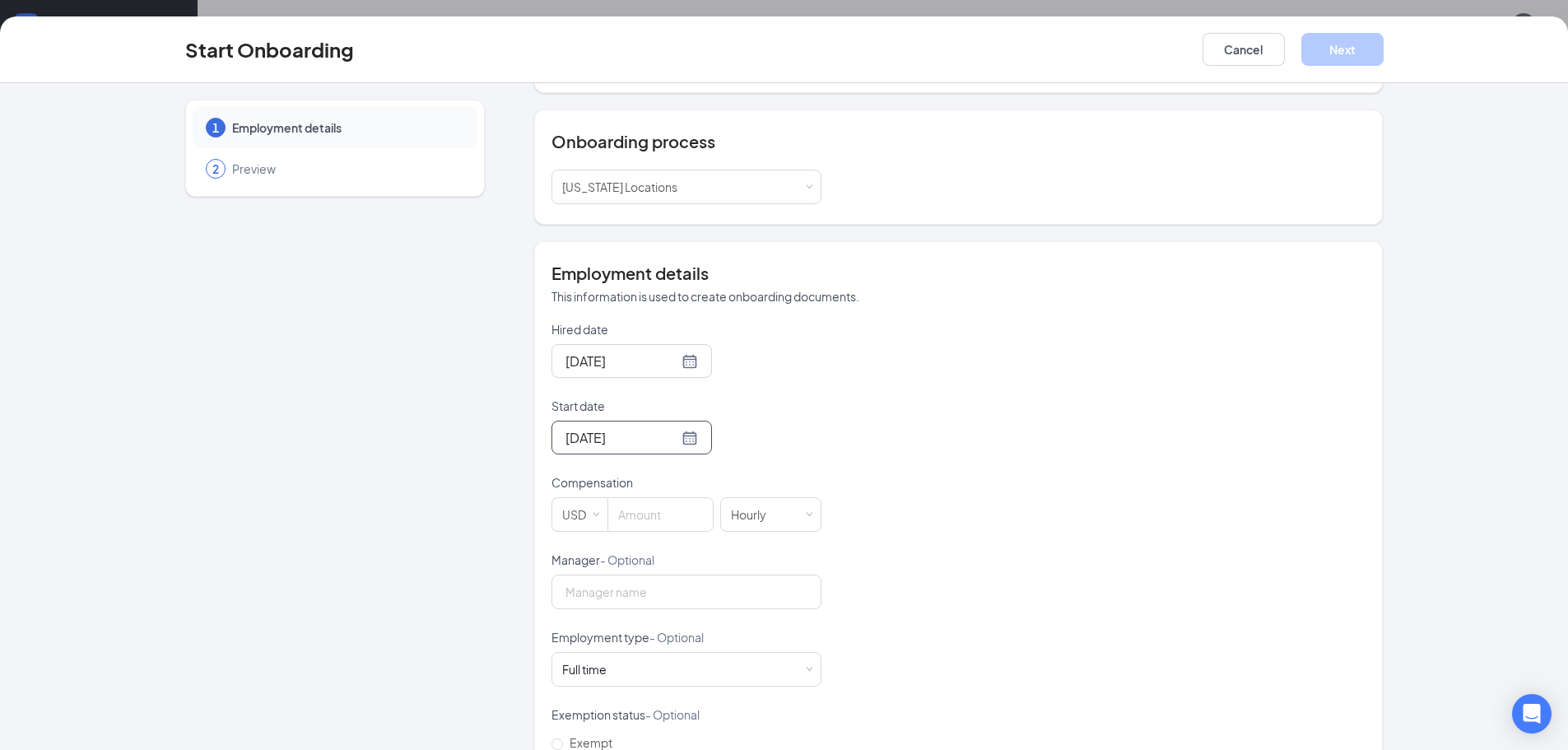
scroll to position [247, 0]
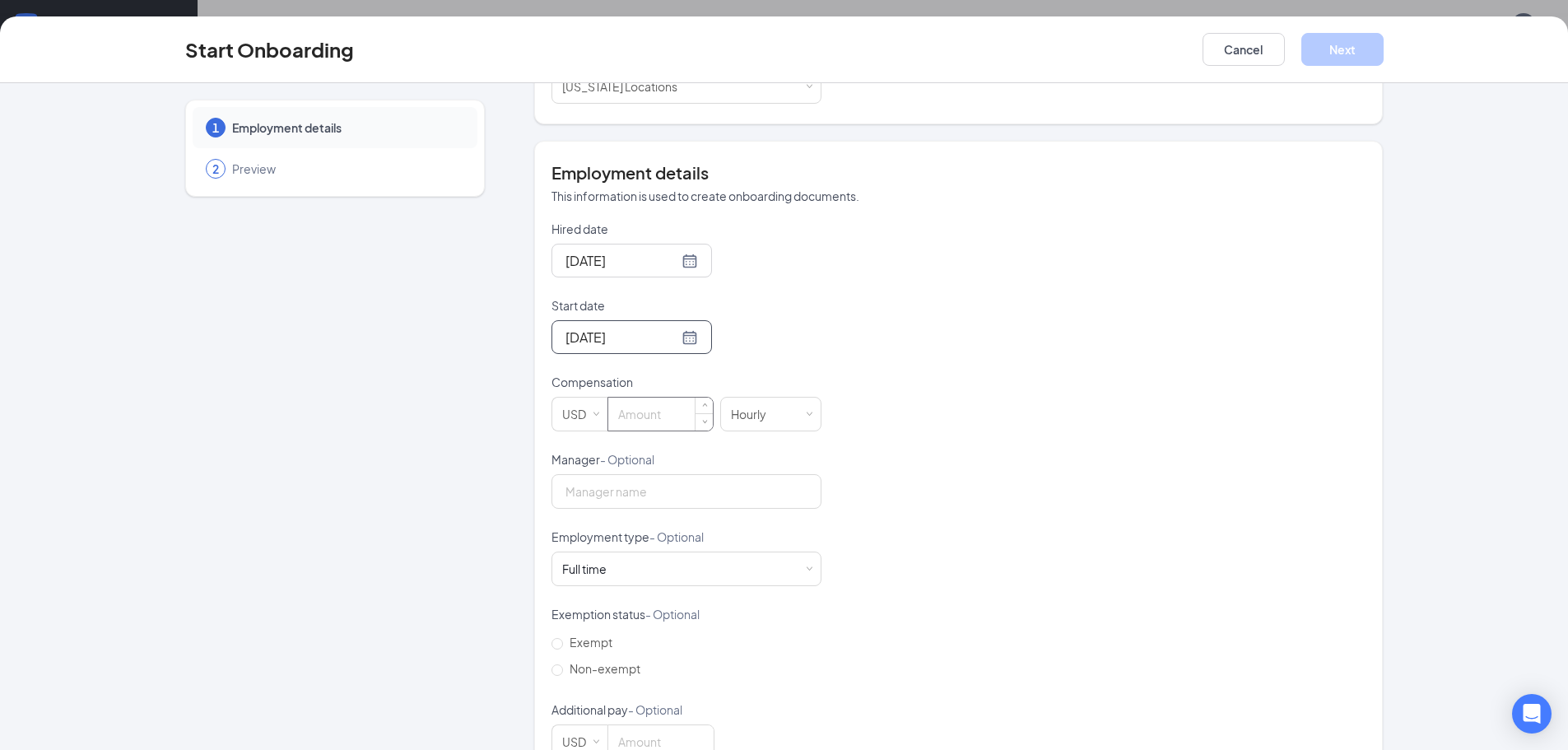
click at [675, 424] on input at bounding box center [660, 414] width 105 height 33
type input "10.55"
click at [808, 571] on div "Full time Works 30+ hours per week and is reasonably expected to work" at bounding box center [687, 569] width 270 height 35
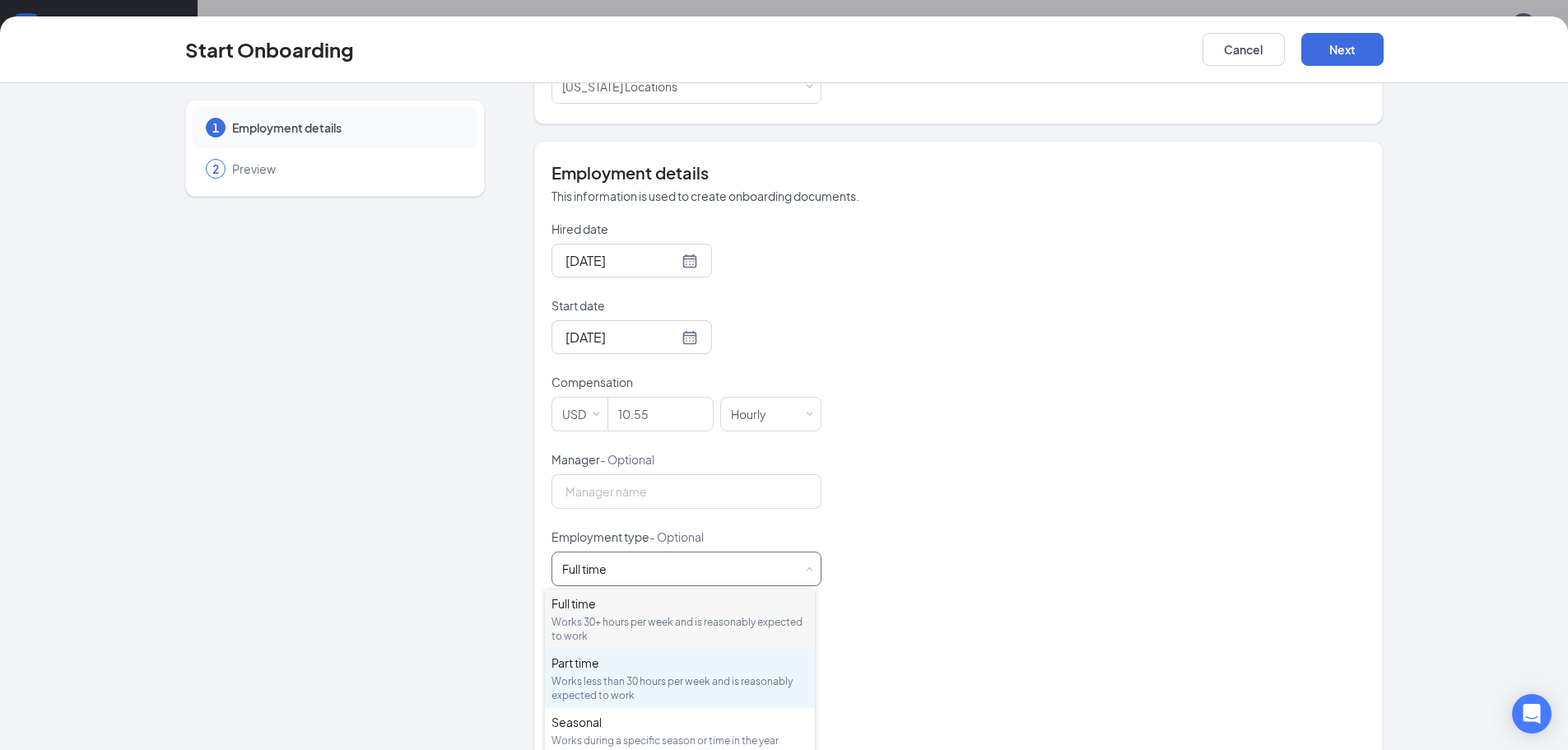
click at [681, 678] on div "Works less than 30 hours per week and is reasonably expected to work" at bounding box center [680, 688] width 257 height 28
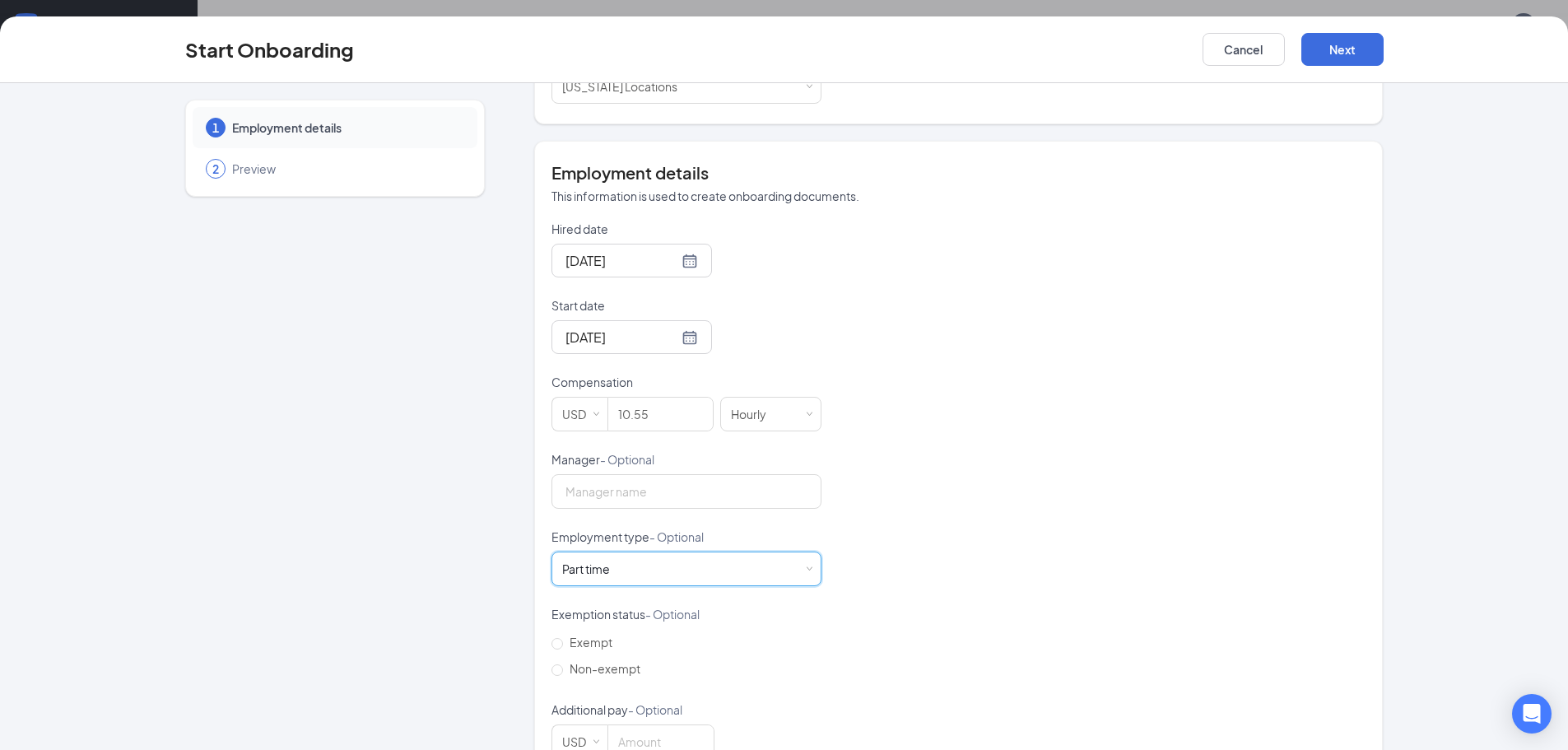
click at [1072, 518] on div "Hired date [DATE] Start date [DATE] [DATE] Su Mo Tu We Th Fr Sa 27 28 29 30 31 …" at bounding box center [959, 489] width 814 height 538
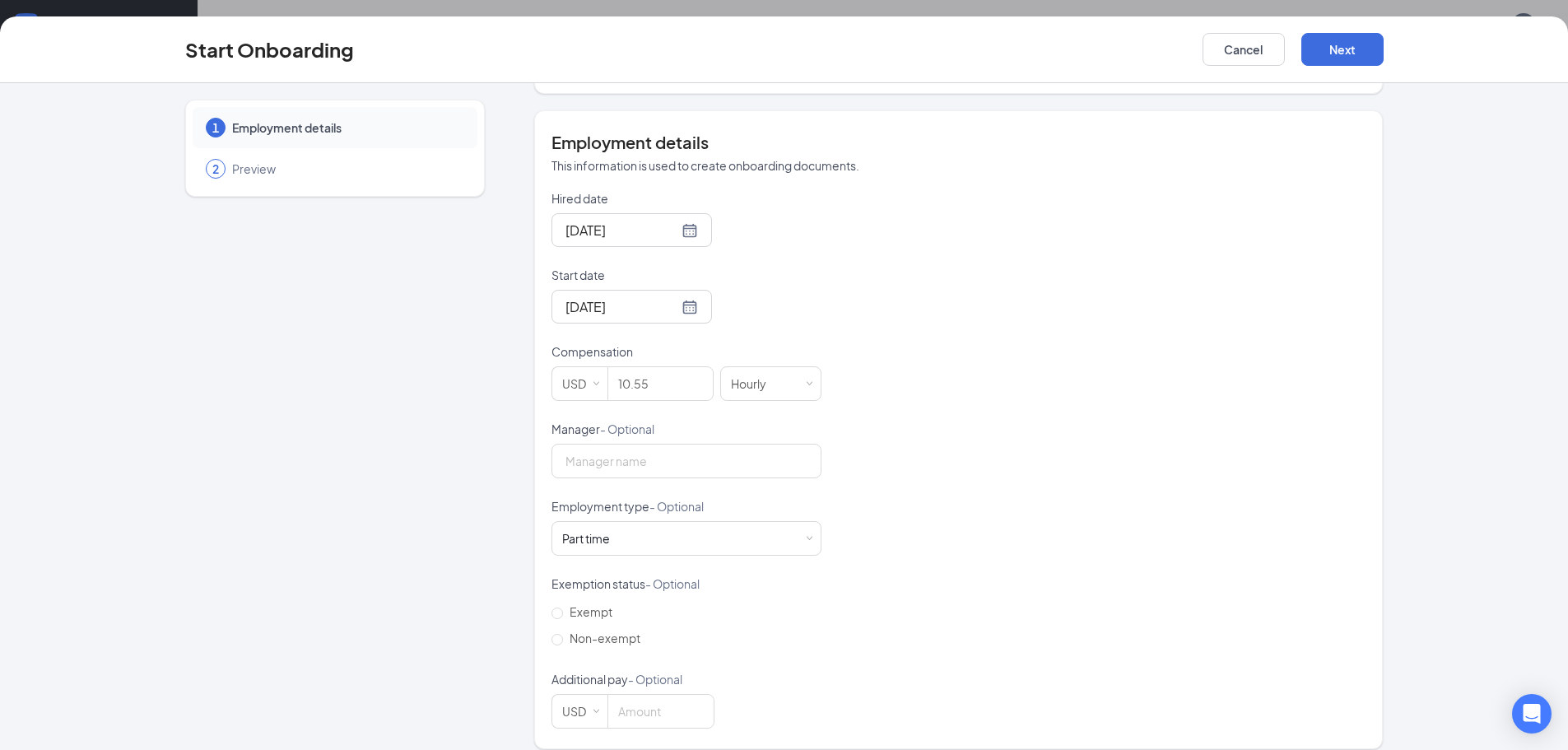
scroll to position [293, 0]
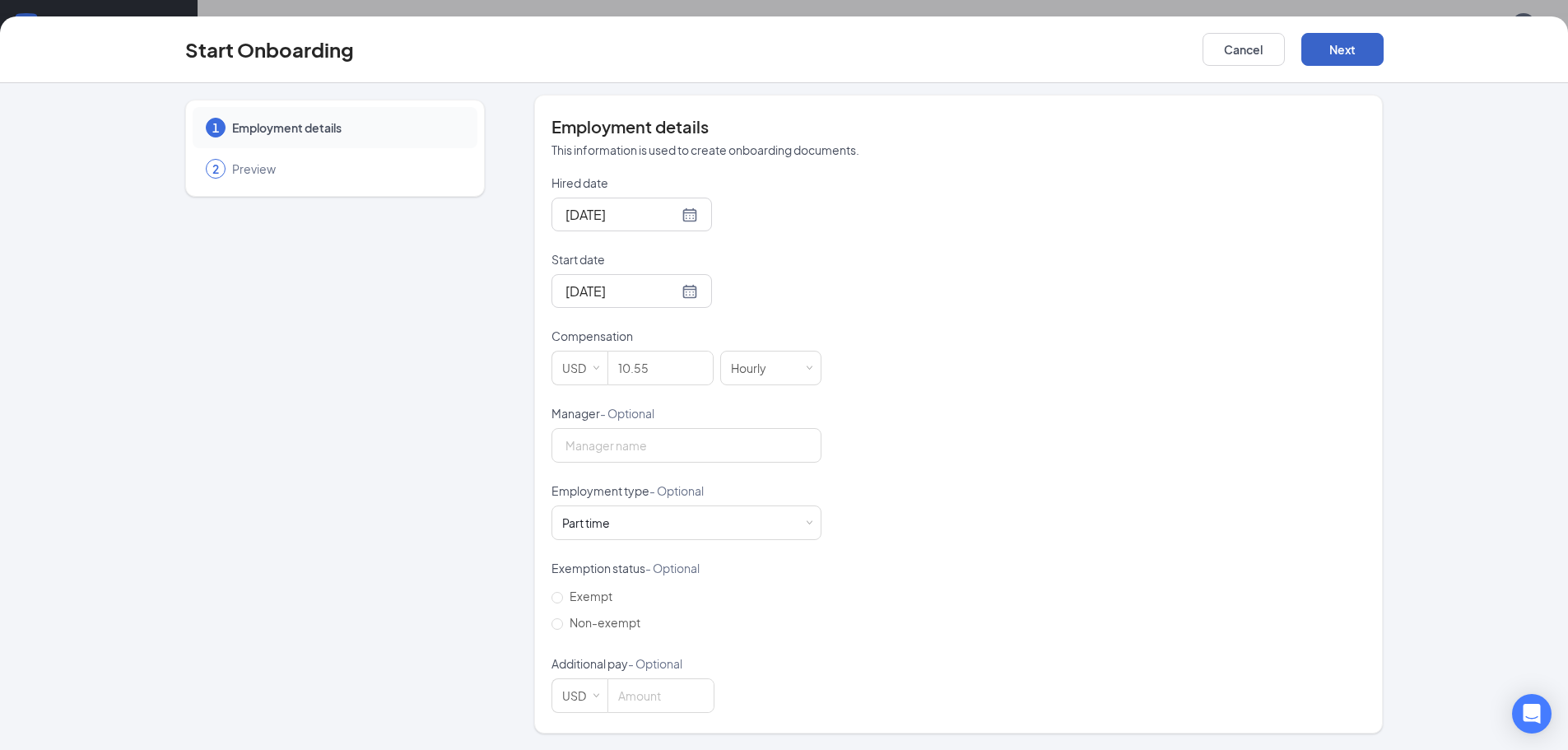
click at [1339, 49] on button "Next" at bounding box center [1341, 49] width 82 height 33
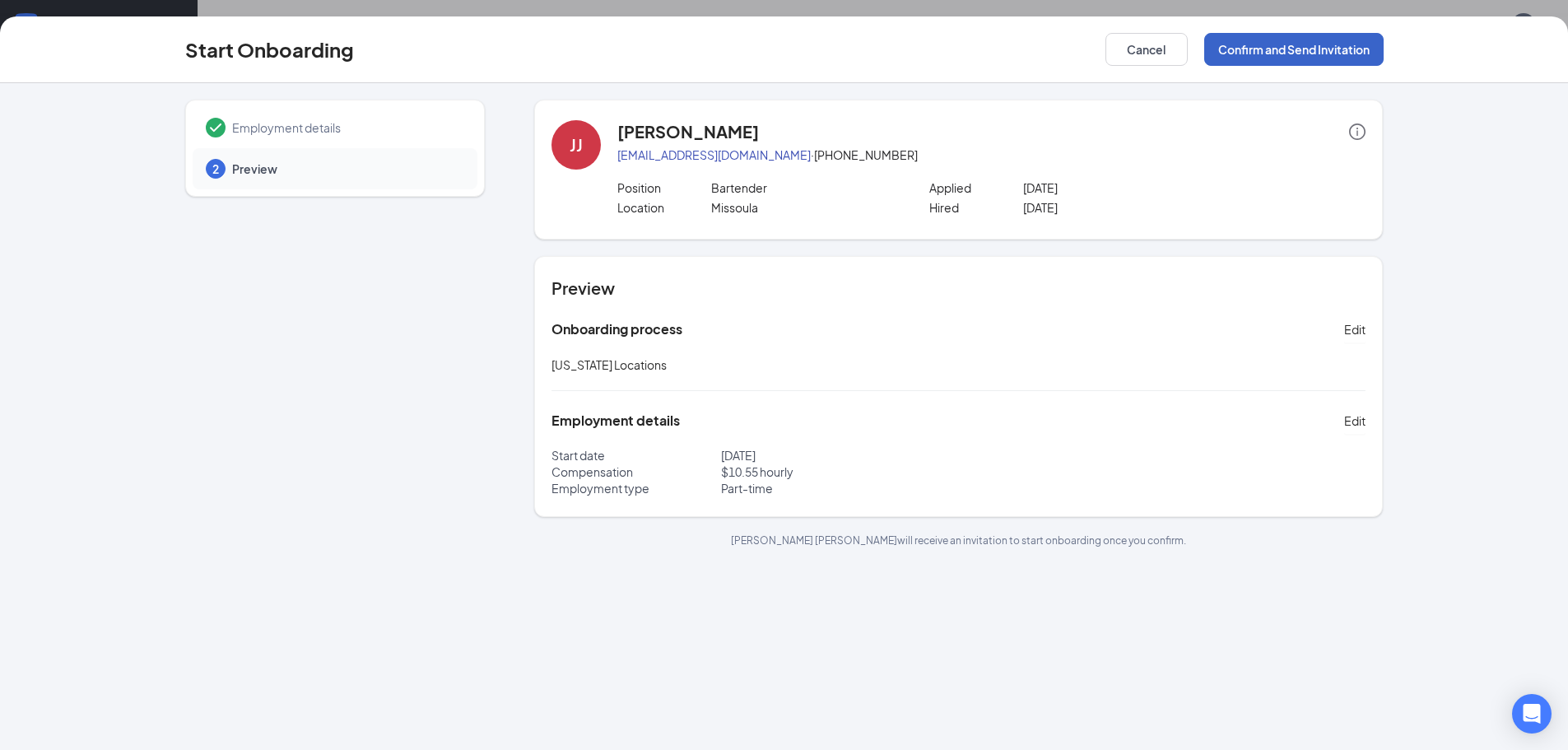
click at [1332, 48] on button "Confirm and Send Invitation" at bounding box center [1293, 49] width 179 height 33
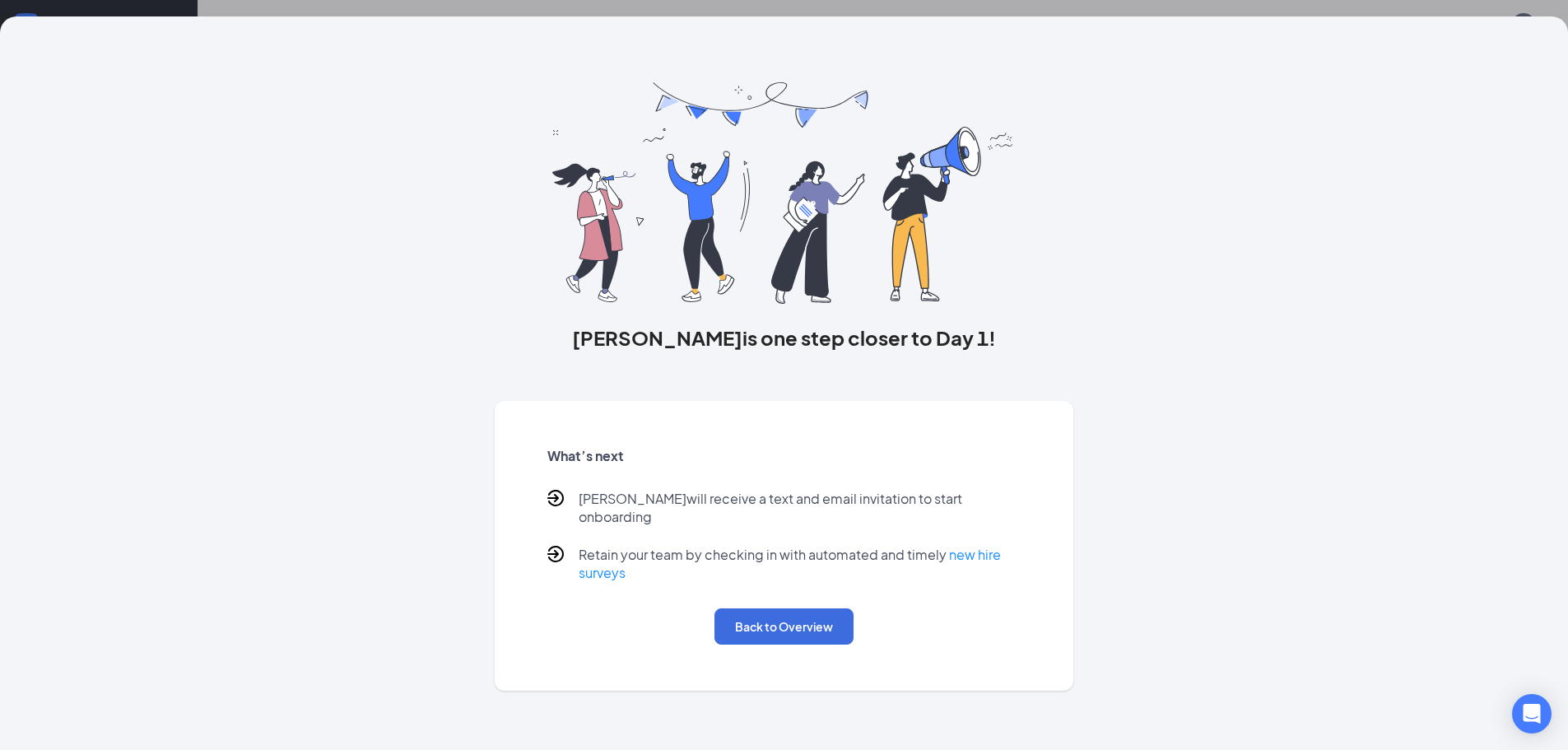
click at [681, 608] on div "Back to Overview" at bounding box center [784, 626] width 474 height 36
click at [750, 627] on button "Back to Overview" at bounding box center [783, 626] width 139 height 36
